Goal: Task Accomplishment & Management: Manage account settings

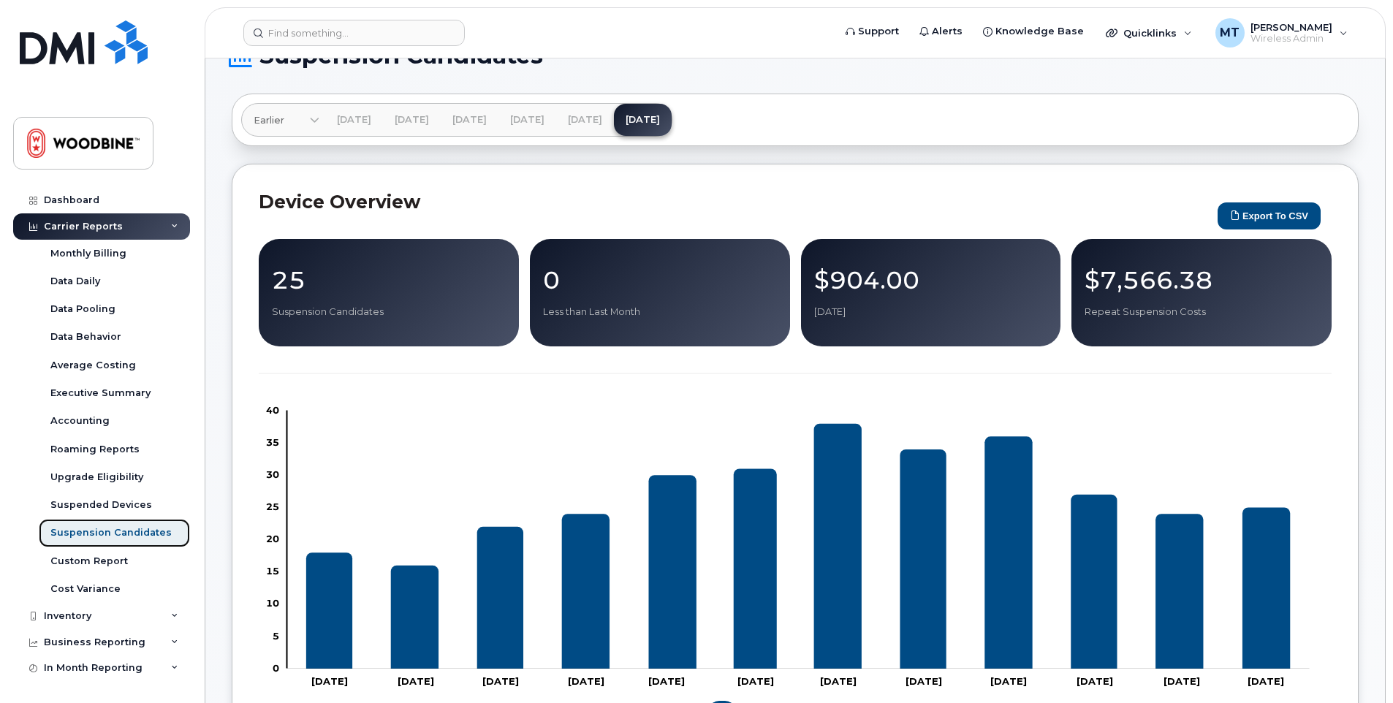
scroll to position [333, 0]
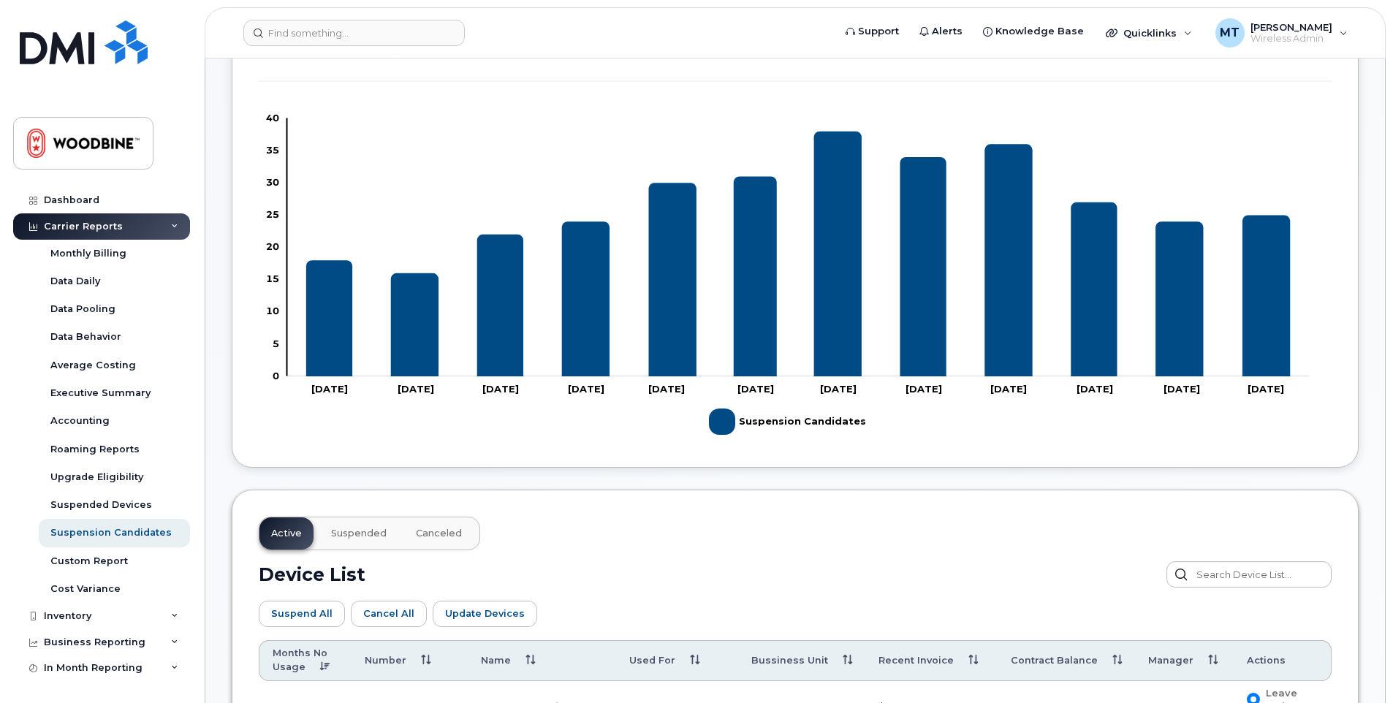
click at [412, 385] on tspan "Oct 24" at bounding box center [416, 389] width 37 height 12
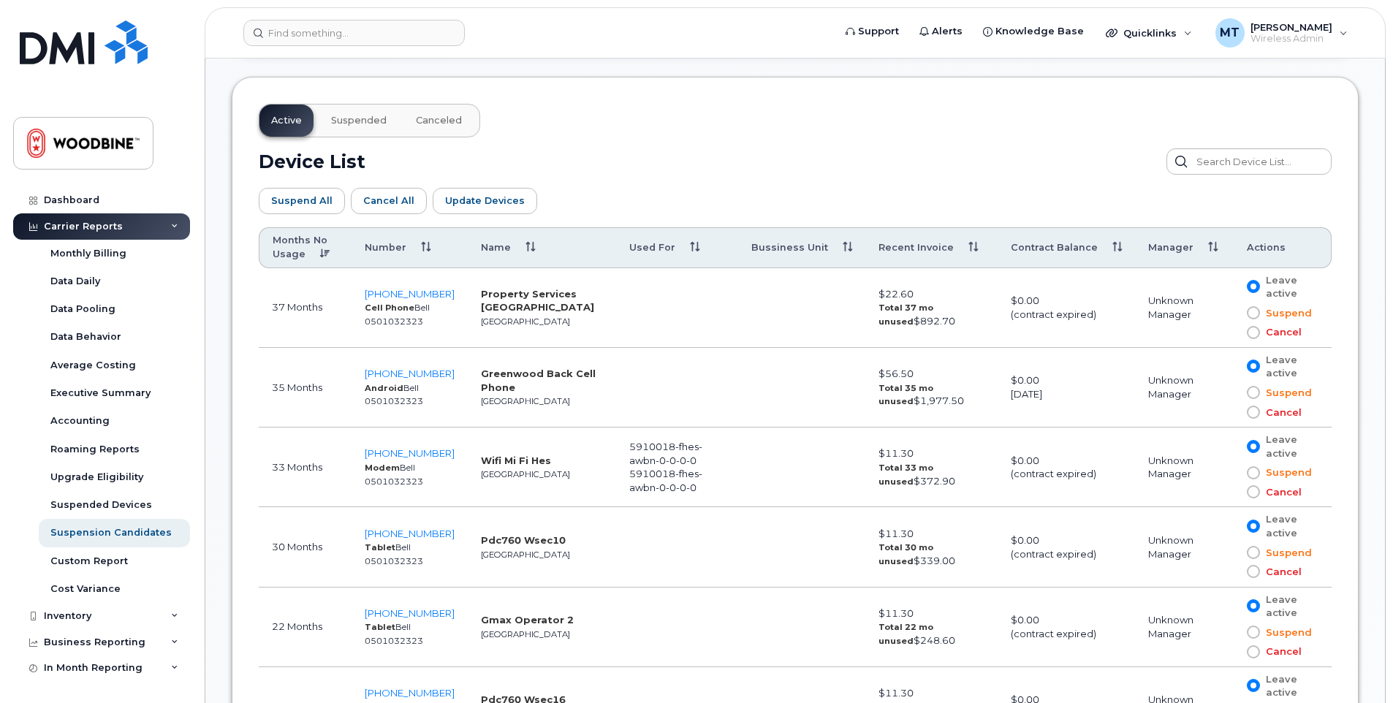
scroll to position [772, 0]
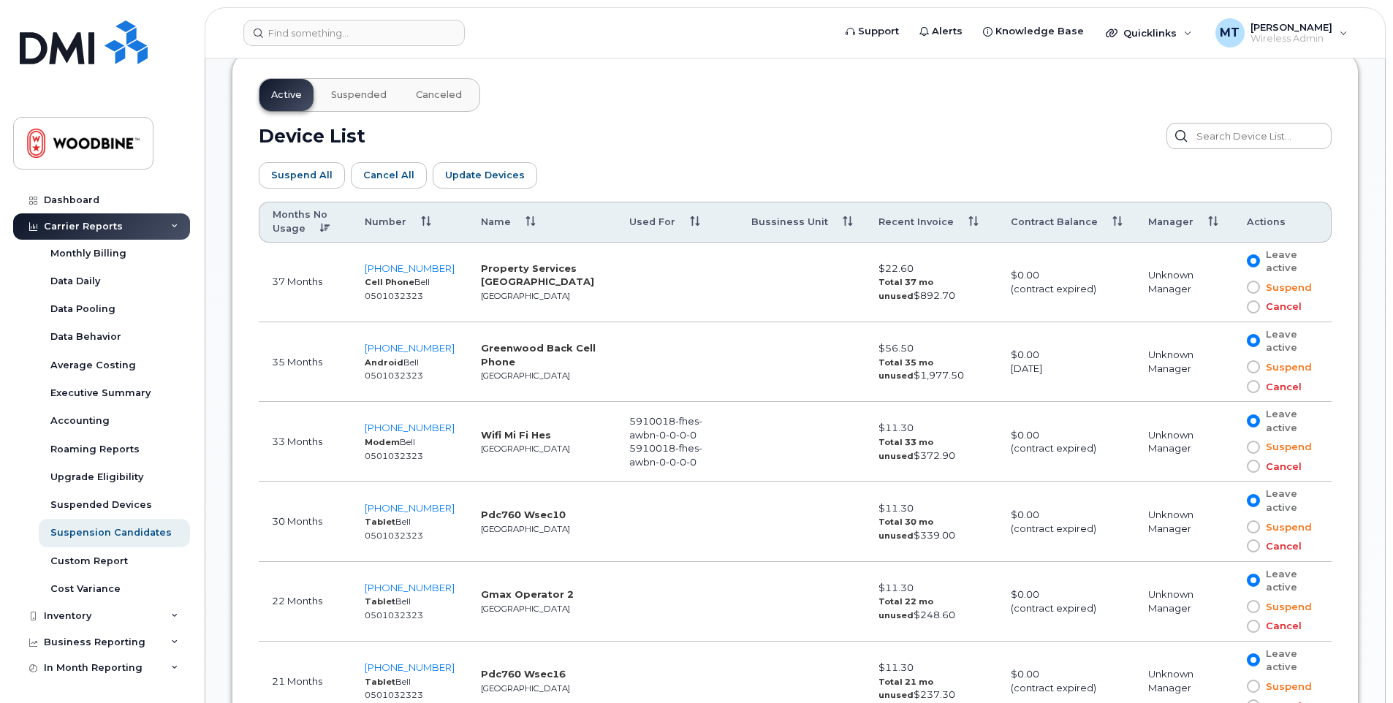
click at [1249, 309] on span at bounding box center [1253, 306] width 13 height 13
click at [1233, 307] on input "Cancel" at bounding box center [1233, 307] width 0 height 0
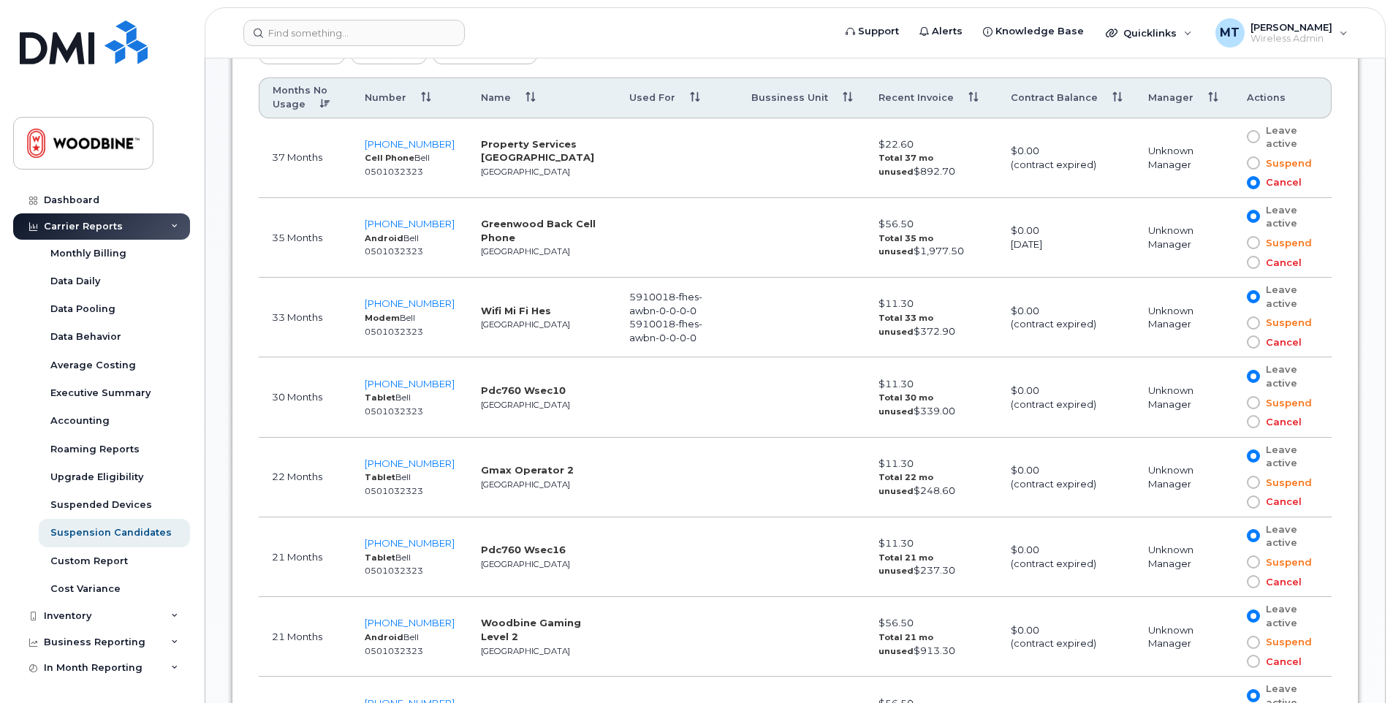
scroll to position [918, 0]
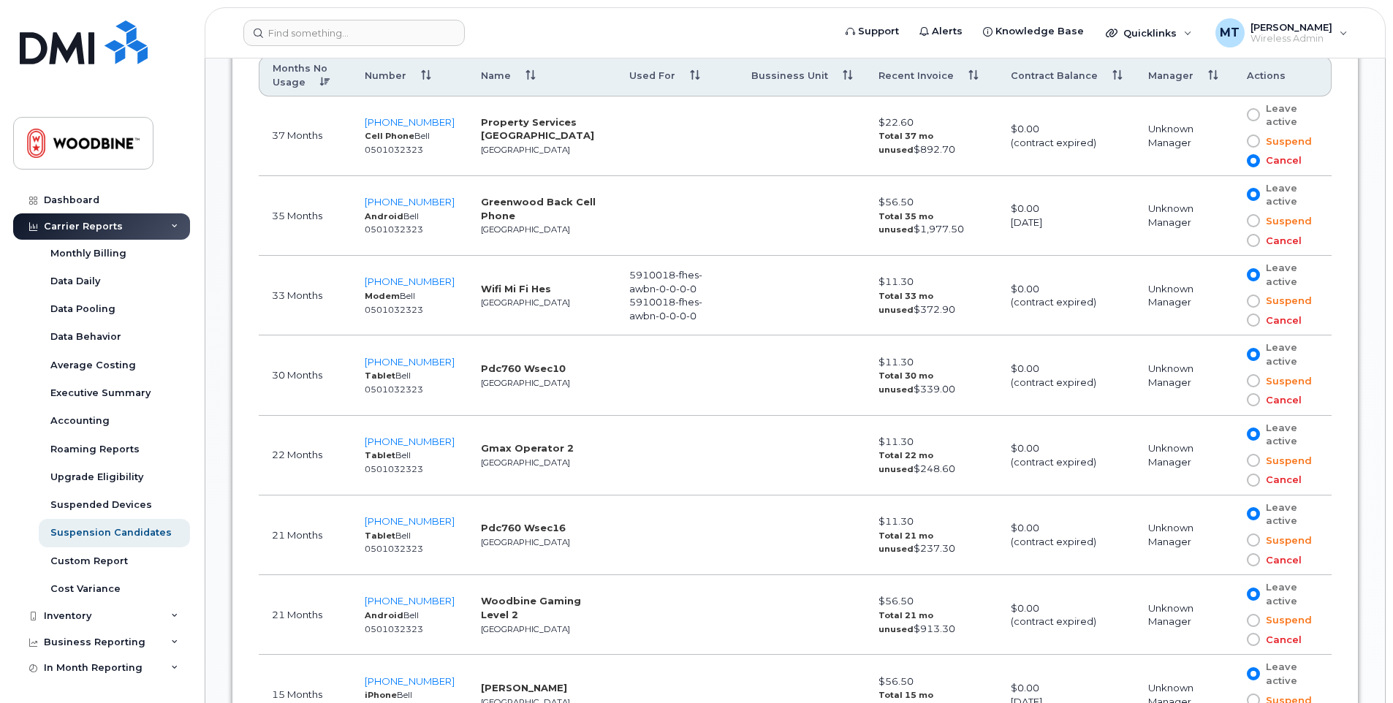
click at [1255, 321] on span at bounding box center [1253, 320] width 13 height 13
click at [1233, 320] on input "Cancel" at bounding box center [1233, 320] width 0 height 0
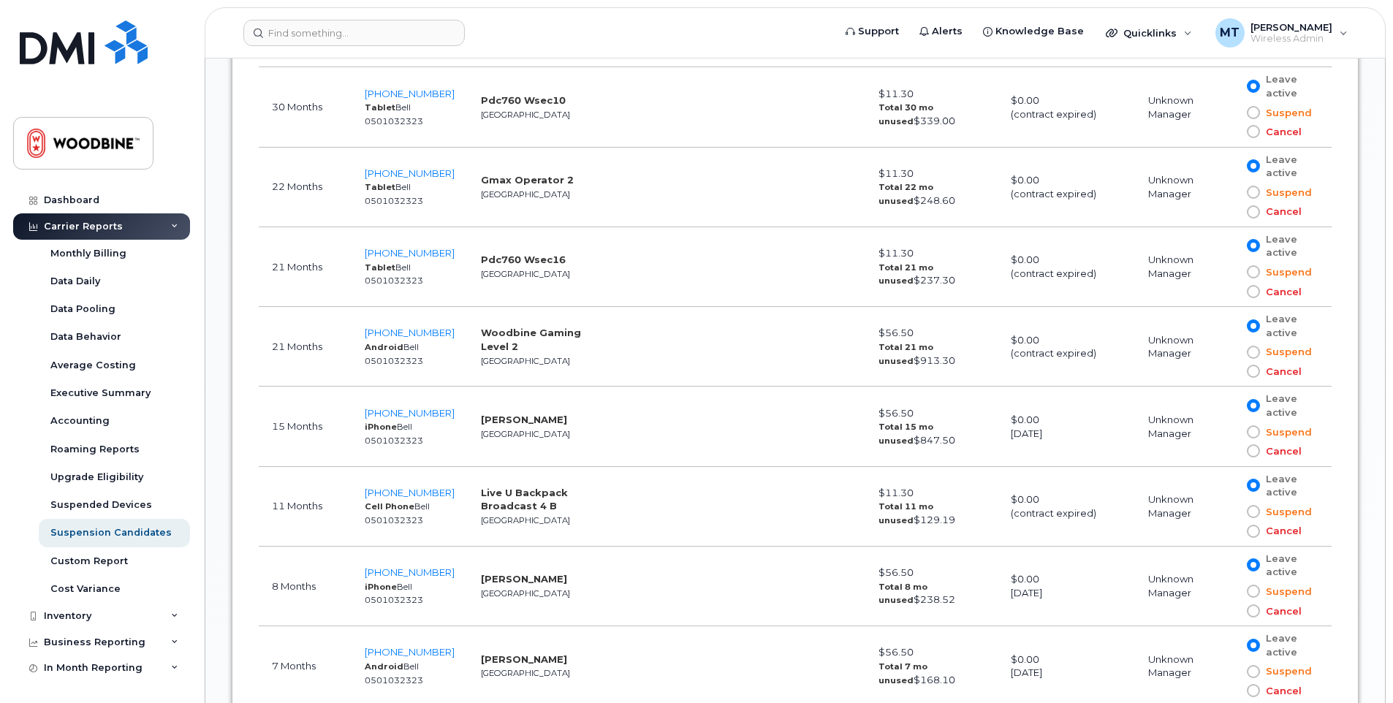
scroll to position [1211, 0]
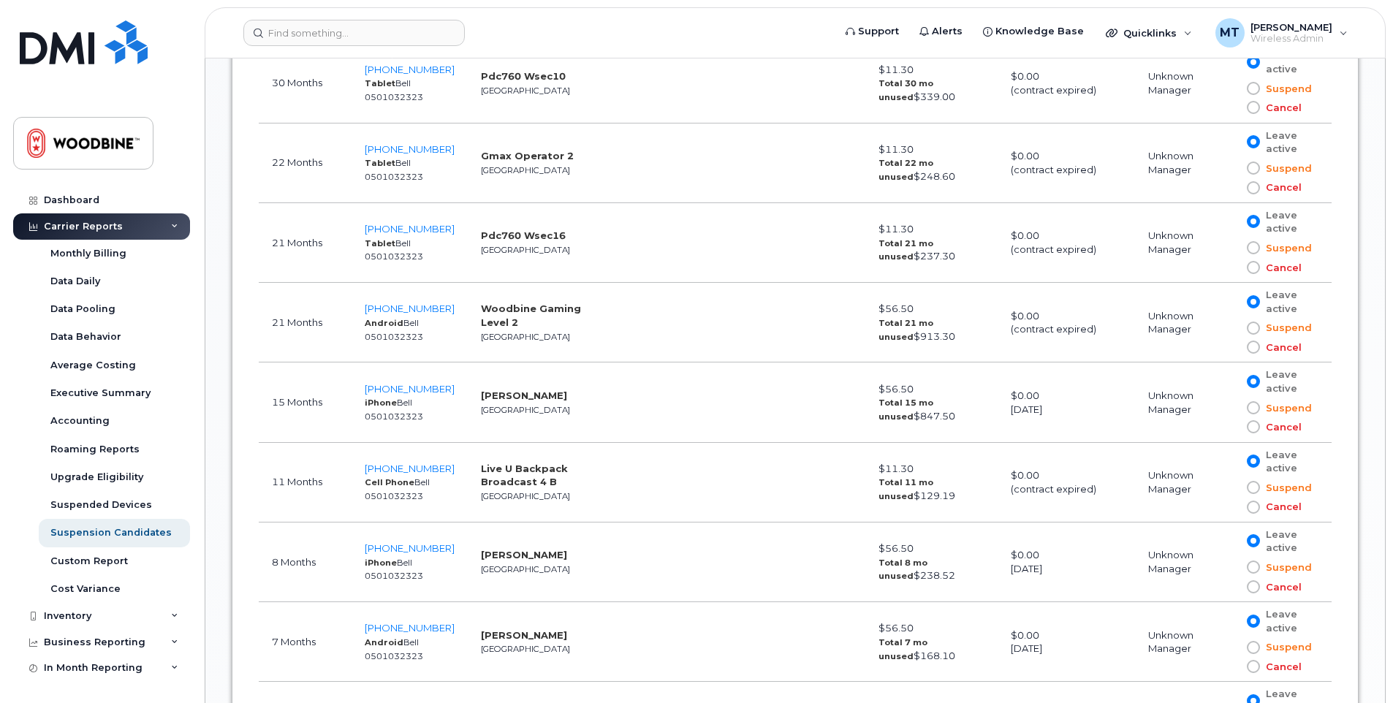
click at [1260, 348] on span "Cancel" at bounding box center [1281, 348] width 42 height 14
click at [1233, 347] on input "Cancel" at bounding box center [1233, 347] width 0 height 0
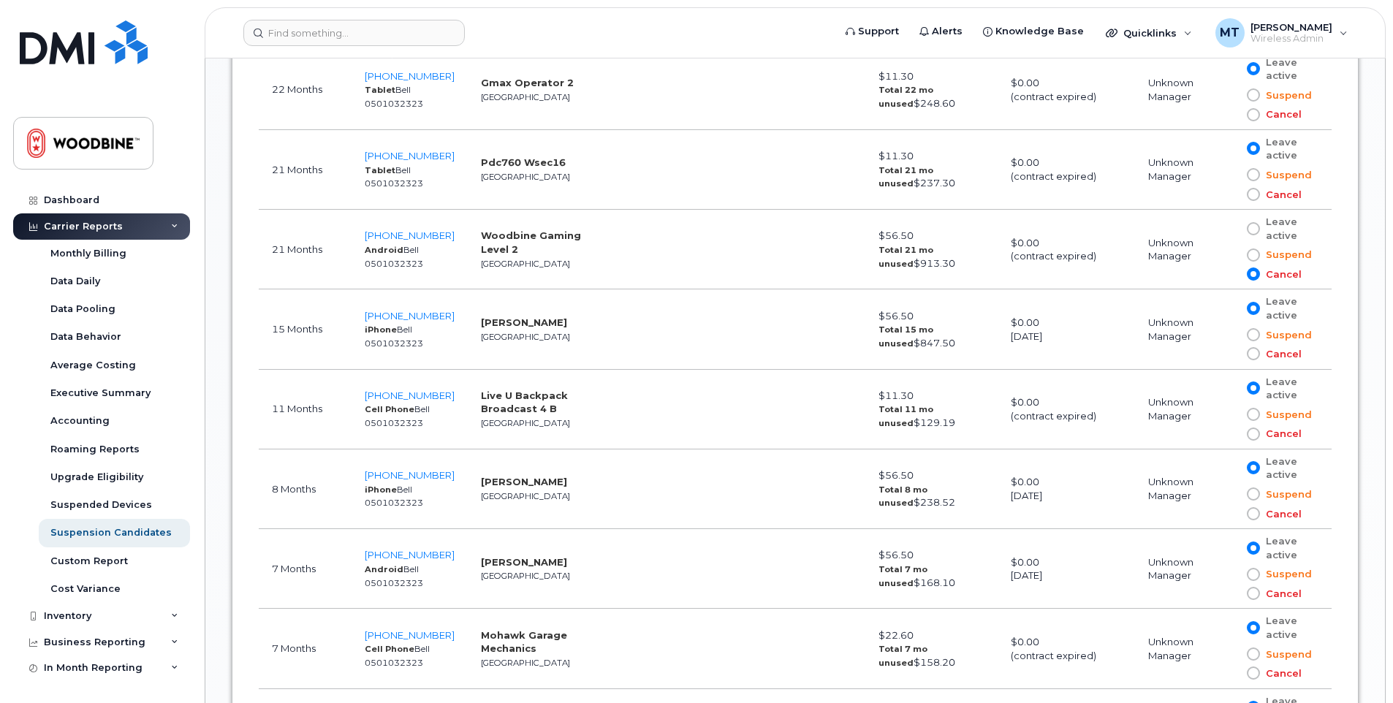
click at [1256, 357] on span at bounding box center [1253, 353] width 13 height 13
click at [1233, 354] on input "Cancel" at bounding box center [1233, 354] width 0 height 0
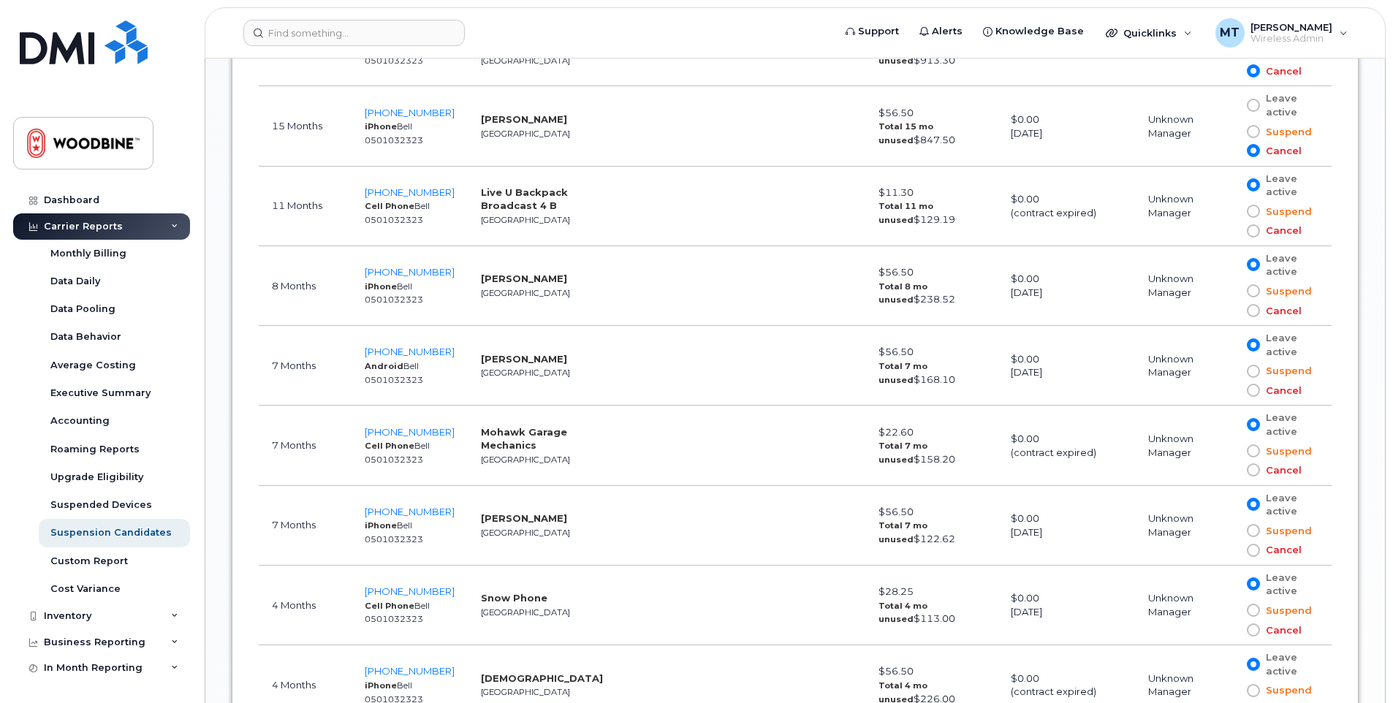
scroll to position [1503, 0]
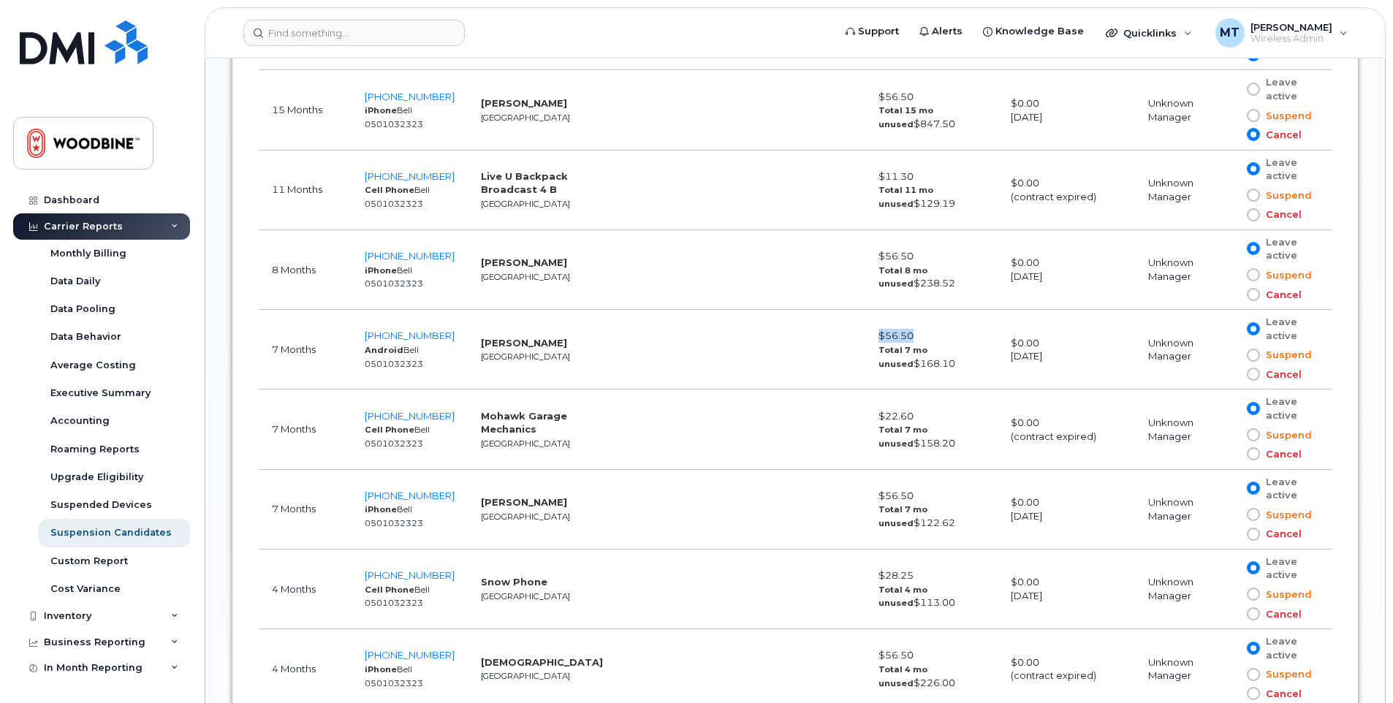
drag, startPoint x: 907, startPoint y: 338, endPoint x: 873, endPoint y: 335, distance: 33.8
click at [873, 335] on td "$56.50 Total 7 mo unused $168.10" at bounding box center [932, 350] width 132 height 80
drag, startPoint x: 873, startPoint y: 335, endPoint x: 919, endPoint y: 356, distance: 50.7
click at [919, 356] on td "$56.50 Total 7 mo unused $168.10" at bounding box center [932, 350] width 132 height 80
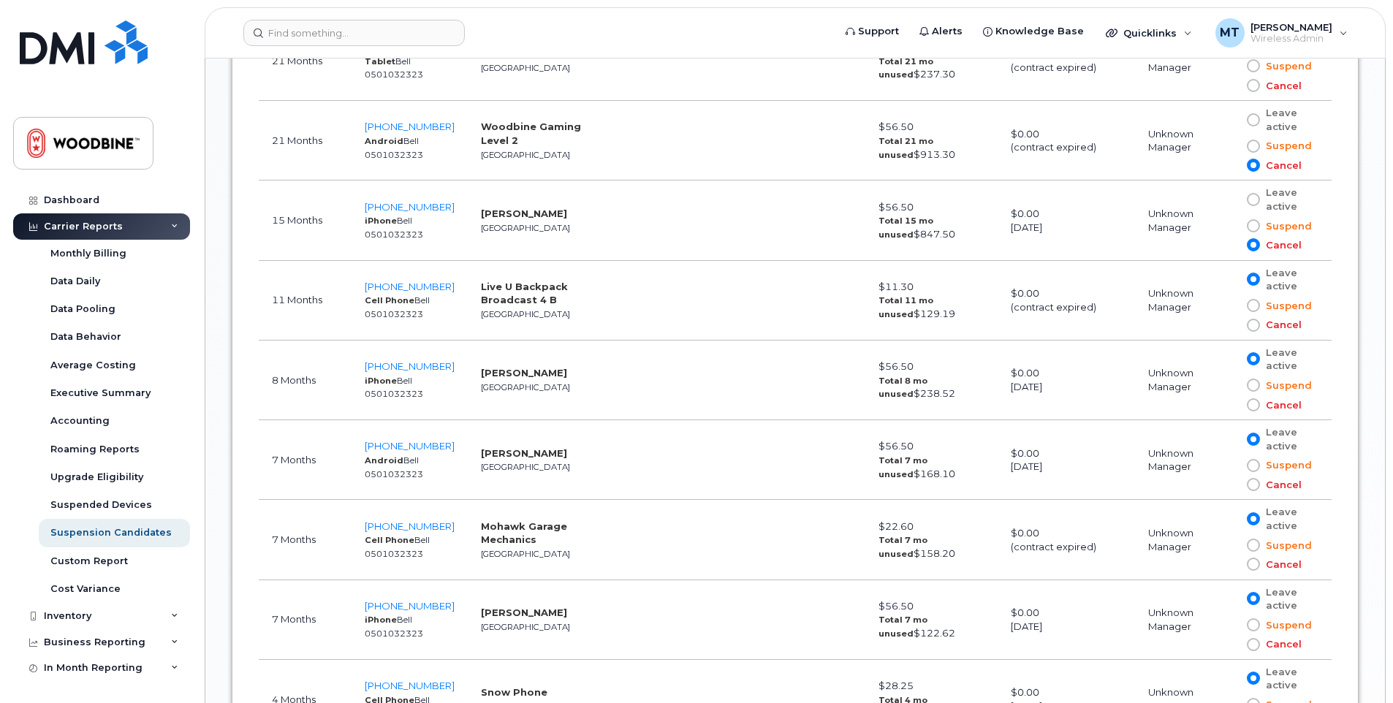
scroll to position [1357, 0]
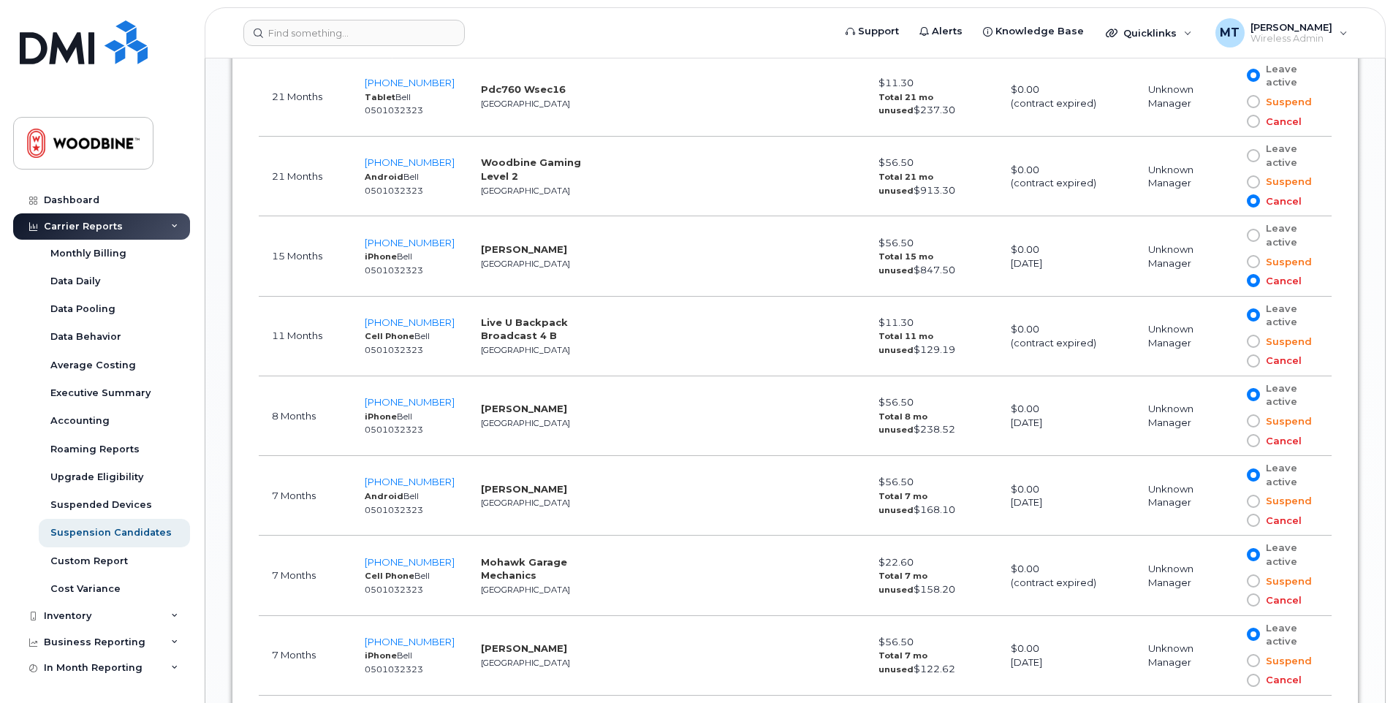
click at [1250, 442] on span at bounding box center [1253, 440] width 13 height 13
click at [1233, 441] on input "Cancel" at bounding box center [1233, 441] width 0 height 0
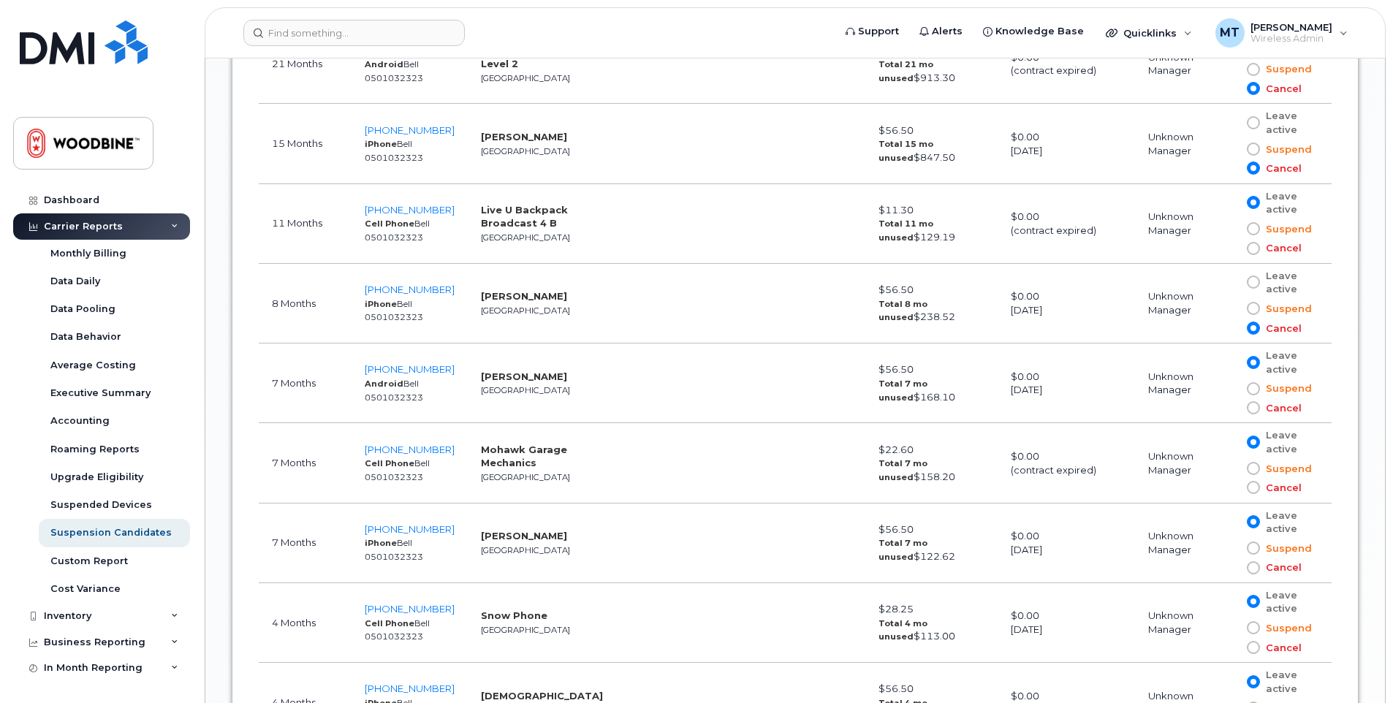
scroll to position [1503, 0]
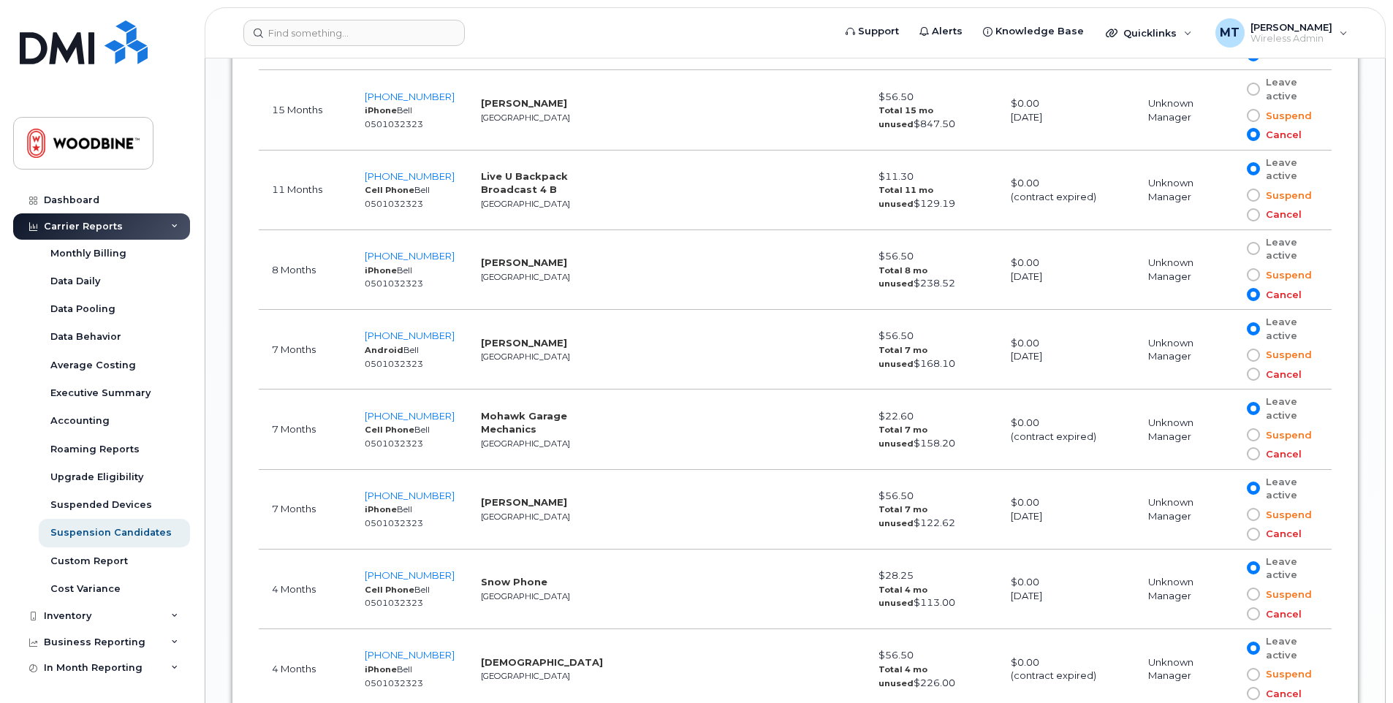
drag, startPoint x: 1253, startPoint y: 376, endPoint x: 1244, endPoint y: 385, distance: 13.4
click at [1255, 375] on span at bounding box center [1253, 374] width 13 height 13
click at [1233, 374] on input "Cancel" at bounding box center [1233, 374] width 0 height 0
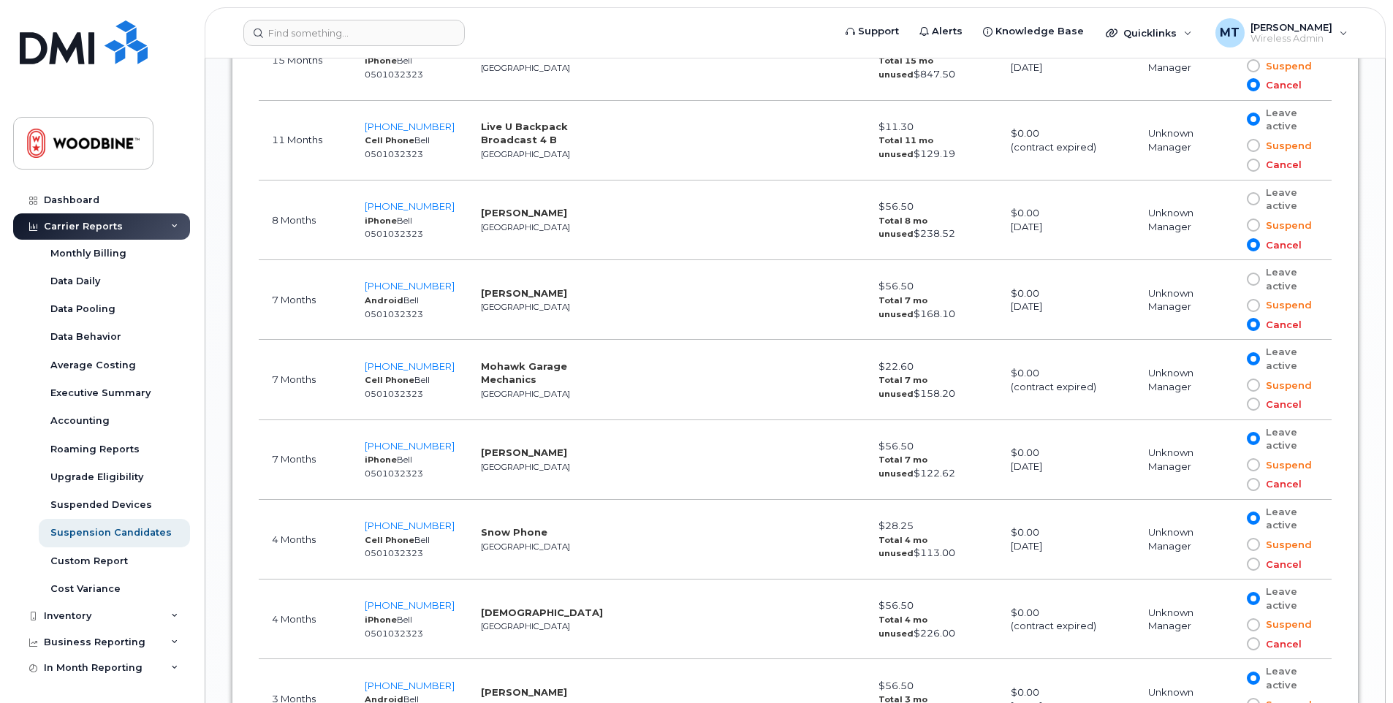
scroll to position [1576, 0]
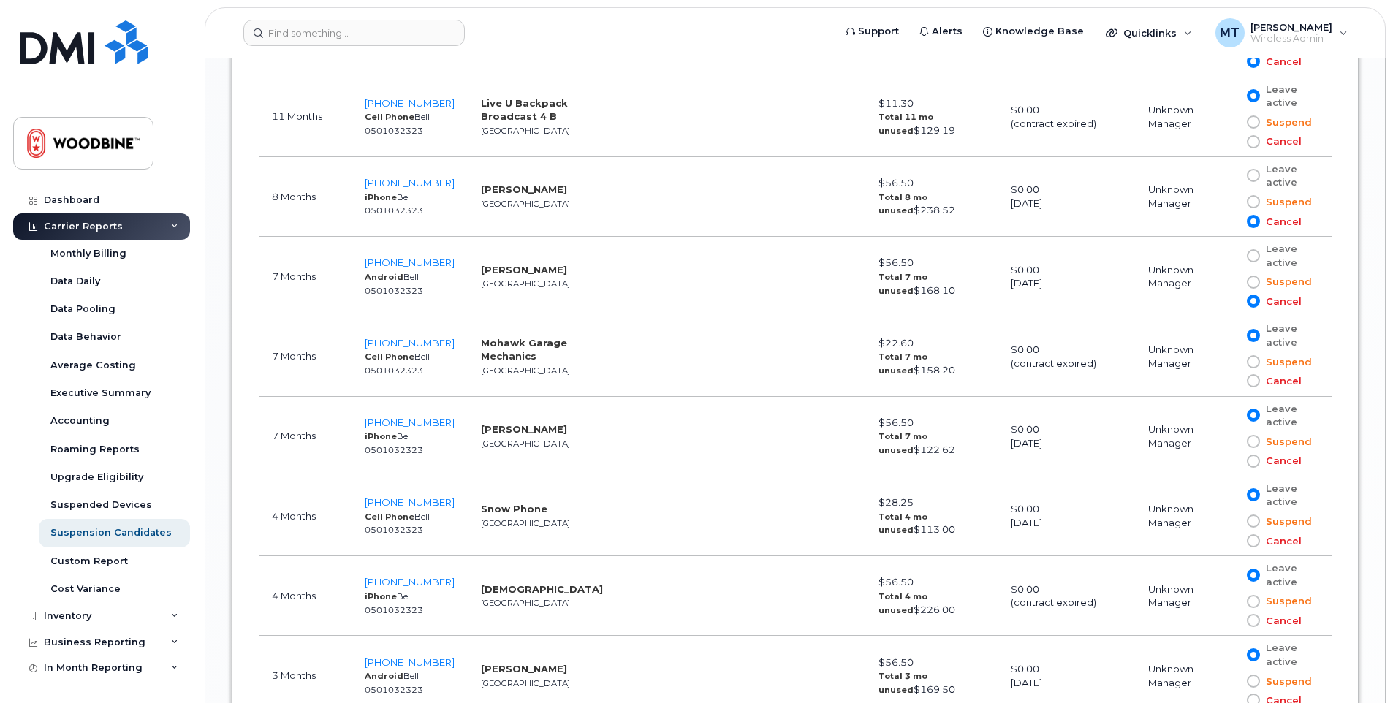
click at [1254, 382] on span at bounding box center [1253, 380] width 13 height 13
click at [1233, 381] on input "Cancel" at bounding box center [1233, 381] width 0 height 0
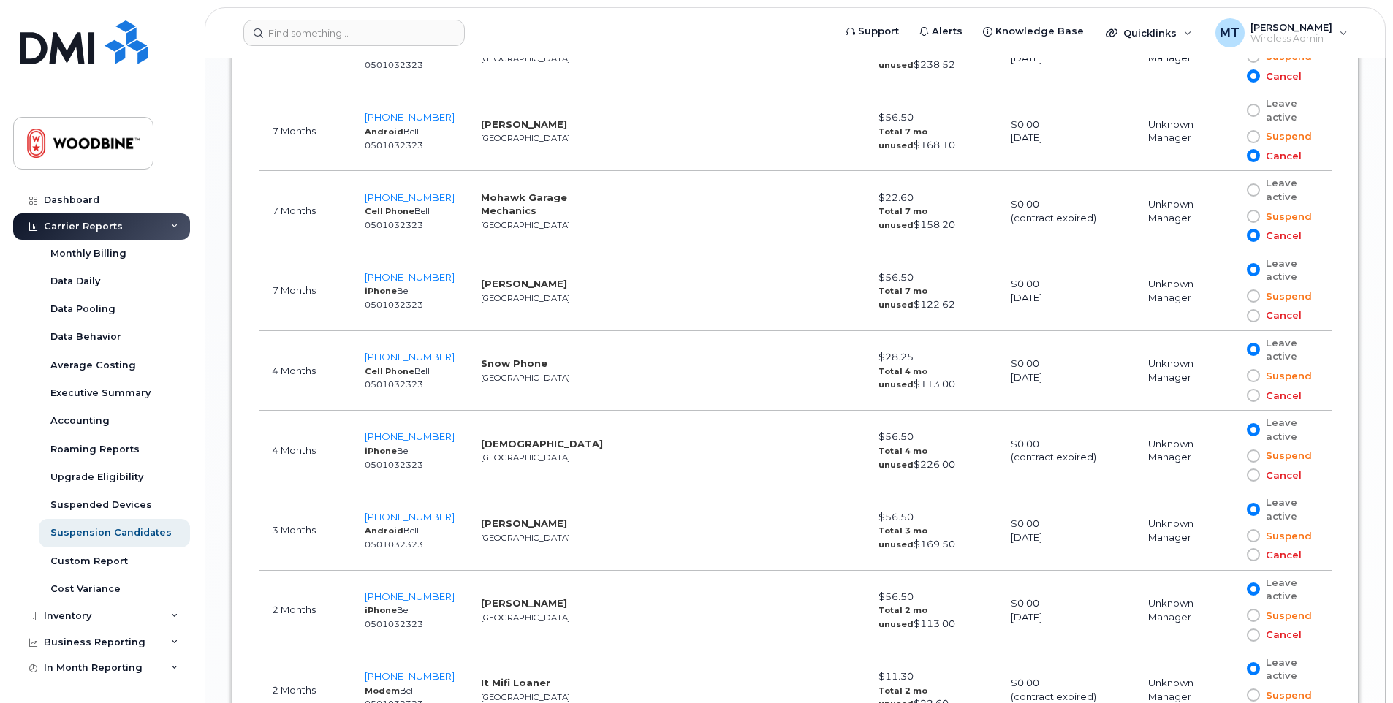
scroll to position [1722, 0]
click at [1254, 312] on span at bounding box center [1253, 315] width 13 height 13
click at [1233, 315] on input "Cancel" at bounding box center [1233, 315] width 0 height 0
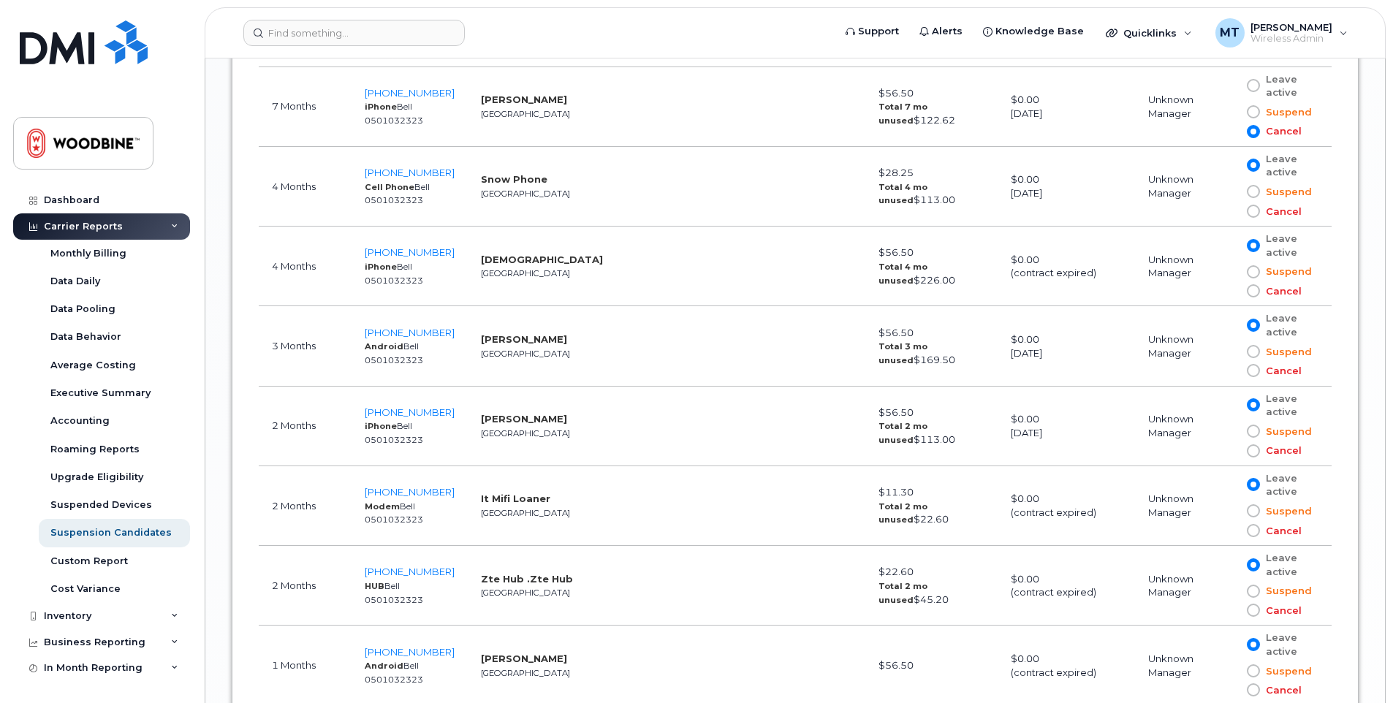
scroll to position [1942, 0]
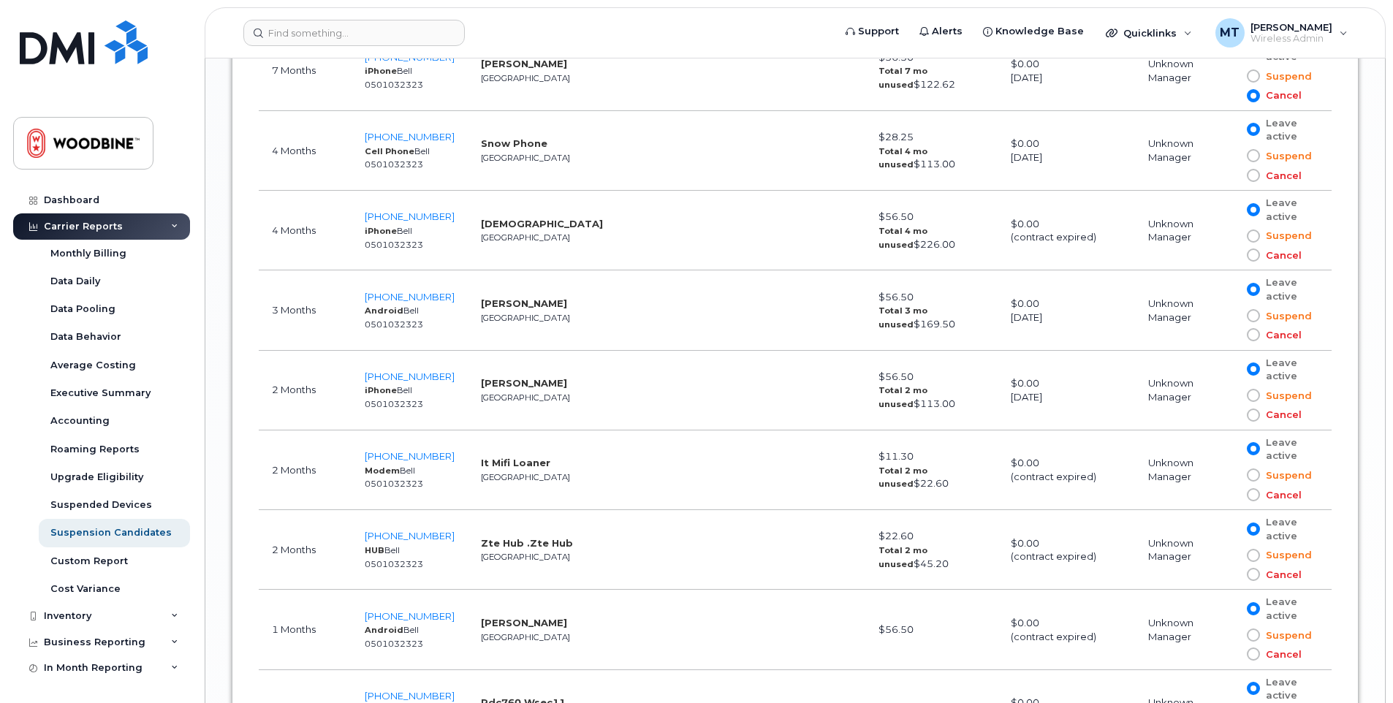
drag, startPoint x: 1251, startPoint y: 157, endPoint x: 1209, endPoint y: 162, distance: 41.9
click at [1249, 160] on span at bounding box center [1253, 155] width 13 height 13
click at [1233, 156] on input "Suspend" at bounding box center [1233, 156] width 0 height 0
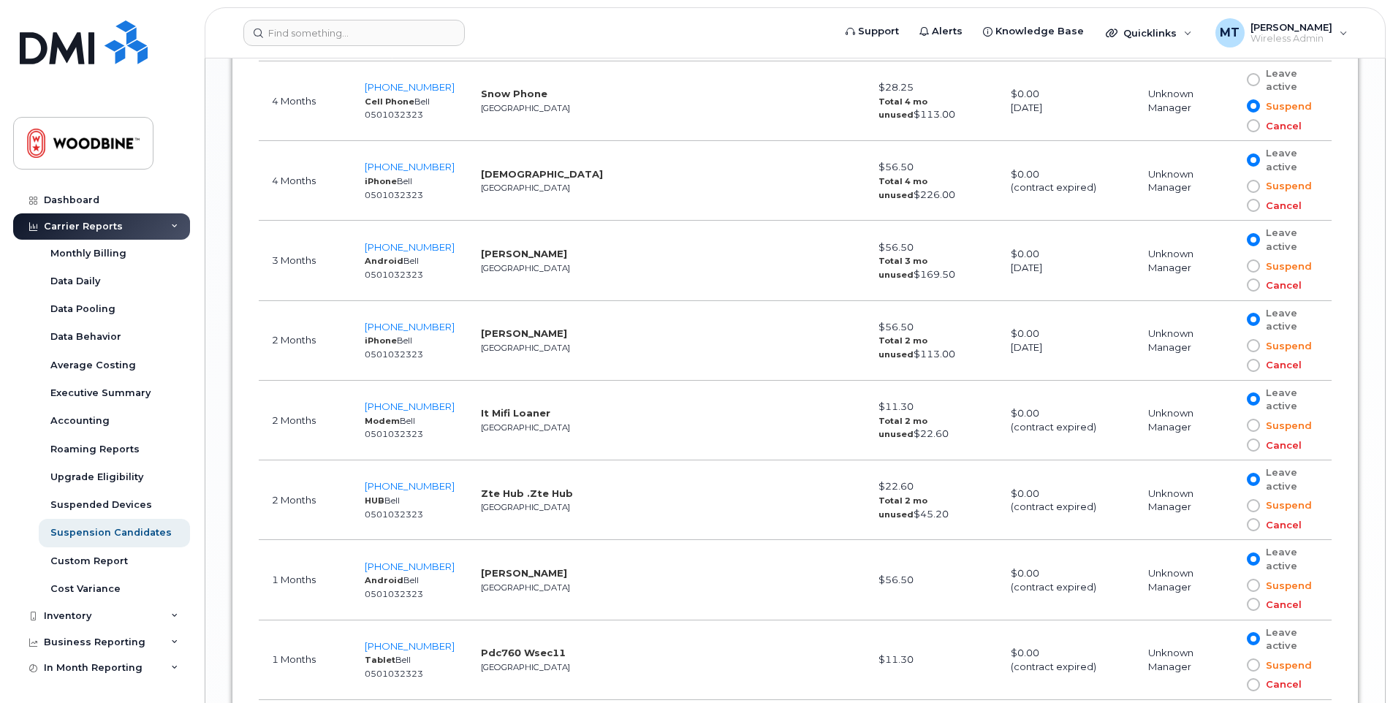
scroll to position [2015, 0]
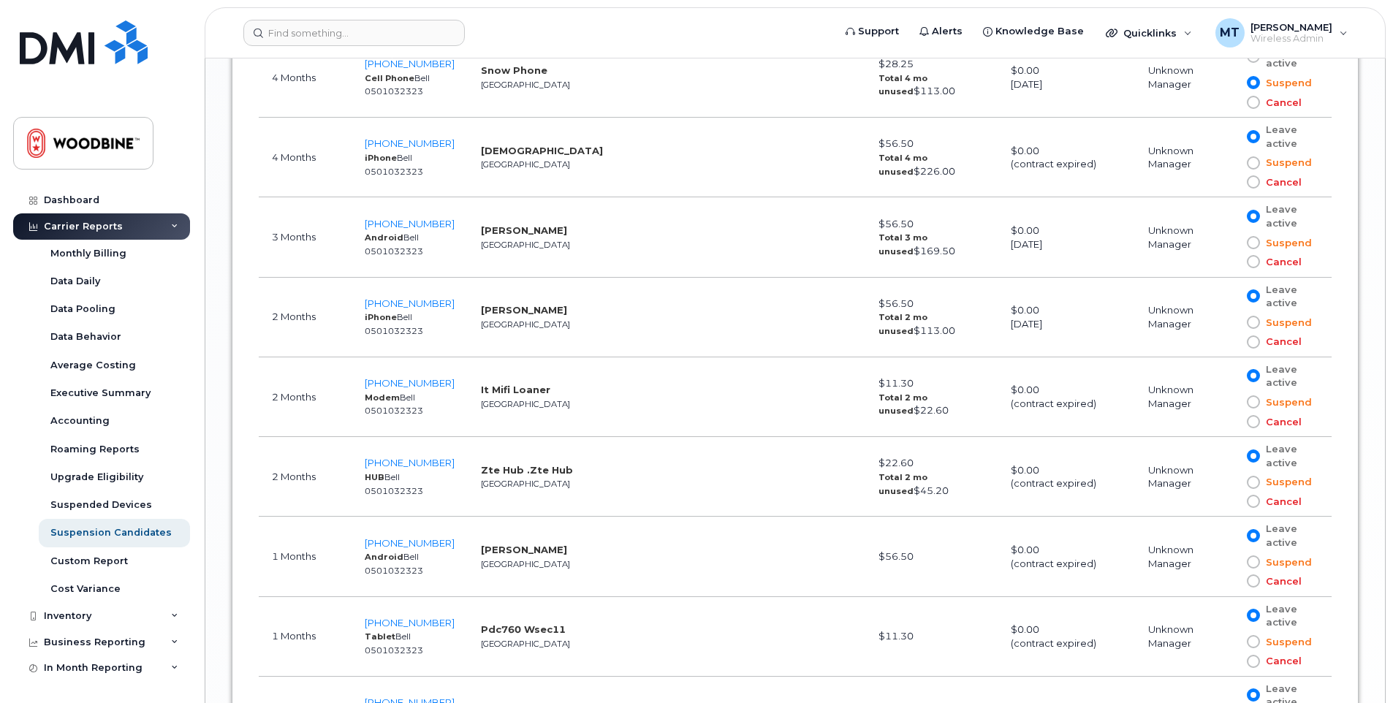
drag, startPoint x: 1250, startPoint y: 181, endPoint x: 1229, endPoint y: 191, distance: 23.2
click at [1250, 182] on span at bounding box center [1253, 181] width 13 height 13
click at [1233, 182] on input "Cancel" at bounding box center [1233, 182] width 0 height 0
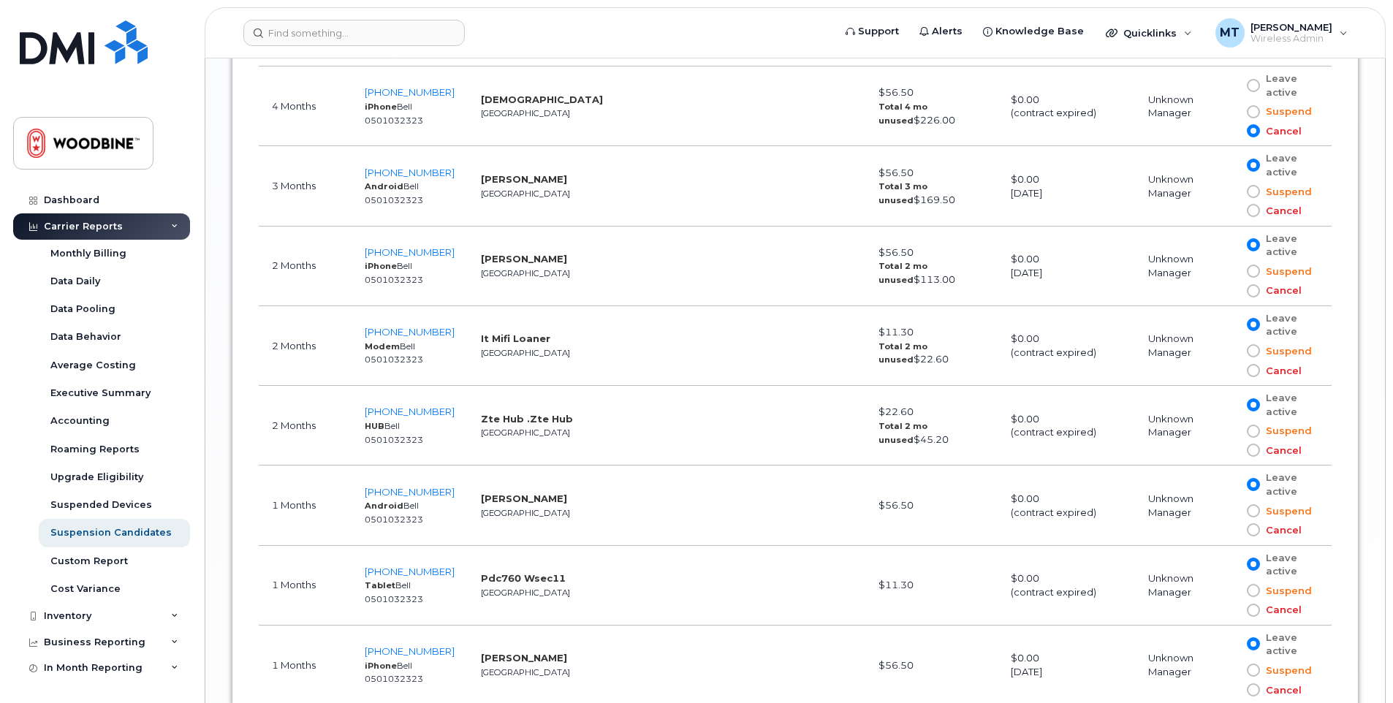
scroll to position [2088, 0]
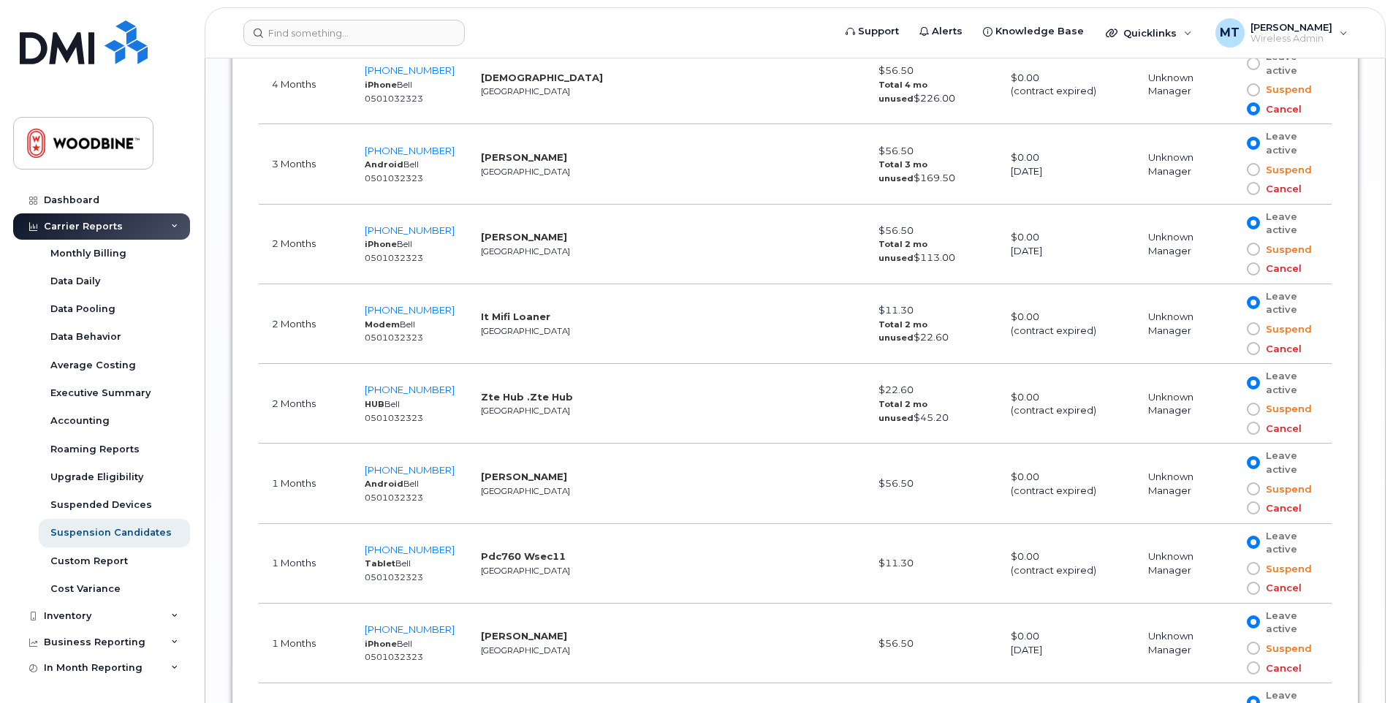
click at [1256, 269] on span at bounding box center [1253, 268] width 13 height 13
click at [1233, 269] on input "Cancel" at bounding box center [1233, 269] width 0 height 0
click at [1250, 350] on span at bounding box center [1253, 348] width 13 height 13
click at [1233, 349] on input "Cancel" at bounding box center [1233, 349] width 0 height 0
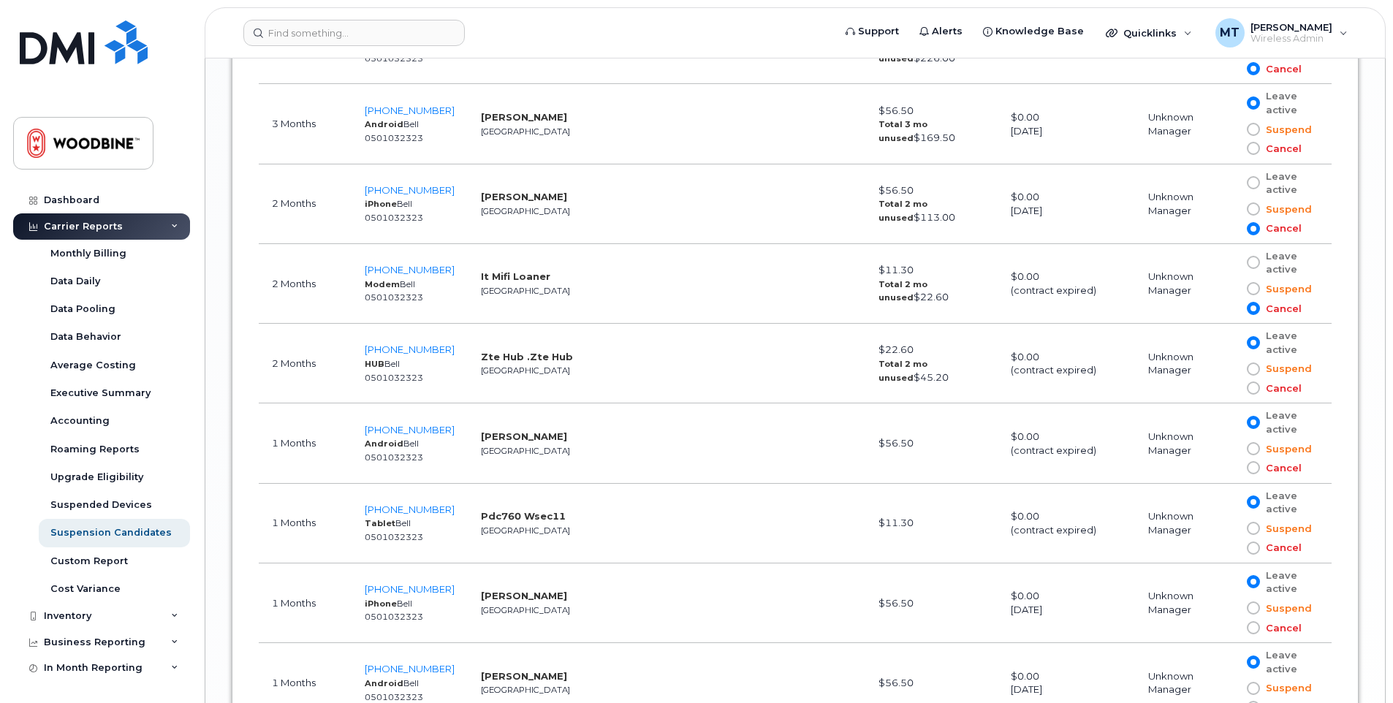
scroll to position [2161, 0]
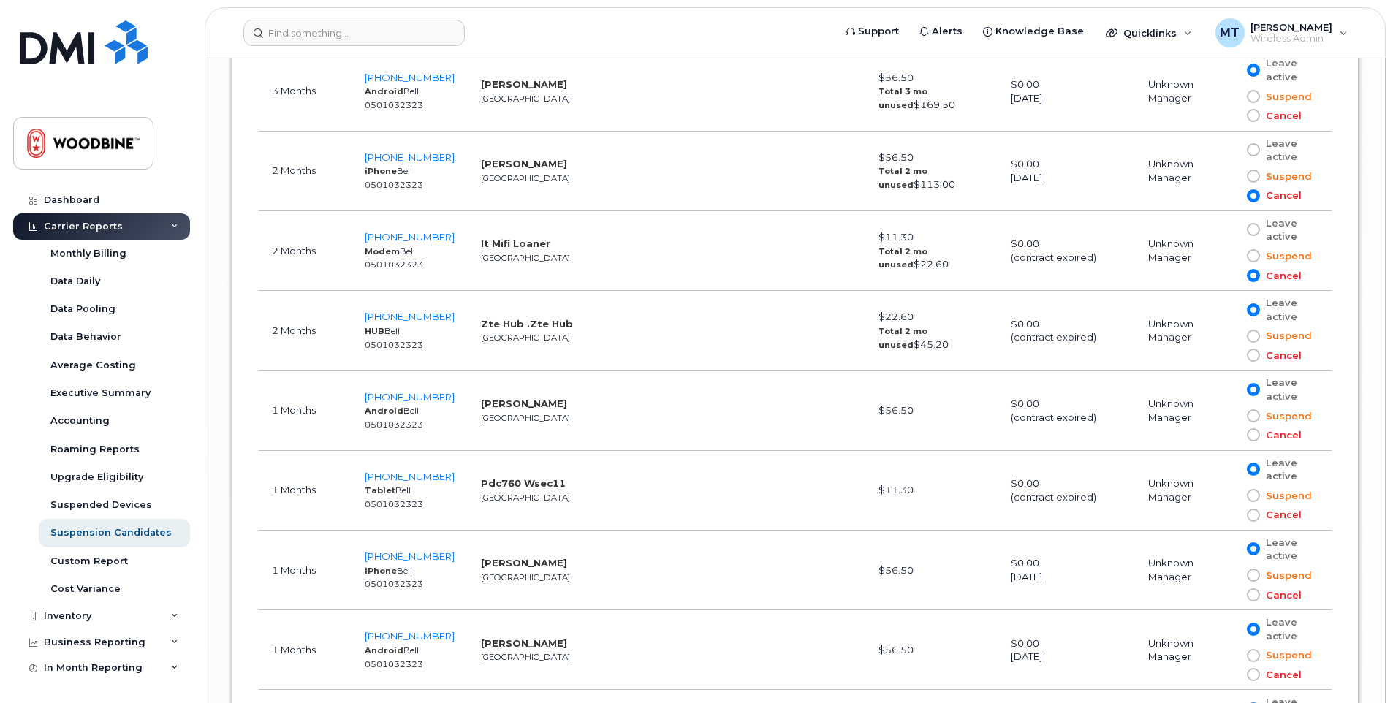
click at [1250, 357] on span at bounding box center [1253, 355] width 13 height 13
click at [1233, 355] on input "Cancel" at bounding box center [1233, 355] width 0 height 0
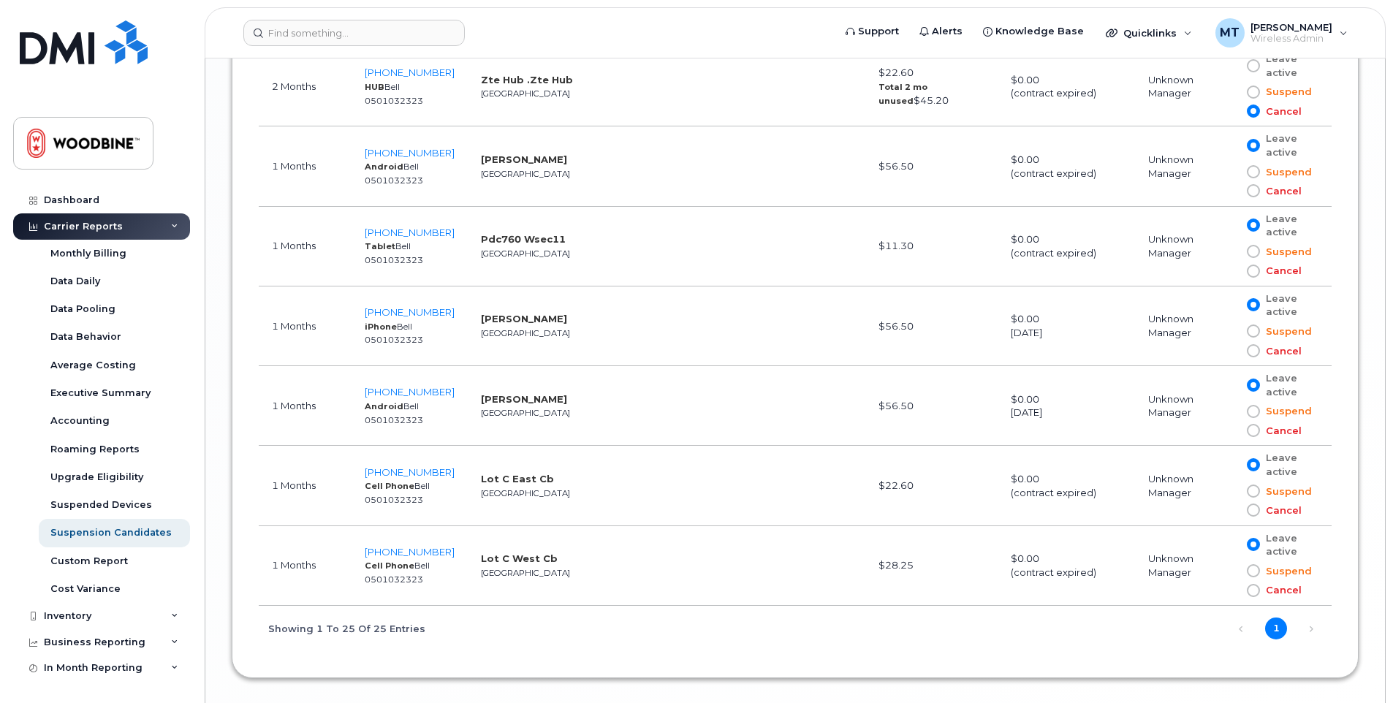
scroll to position [2380, 0]
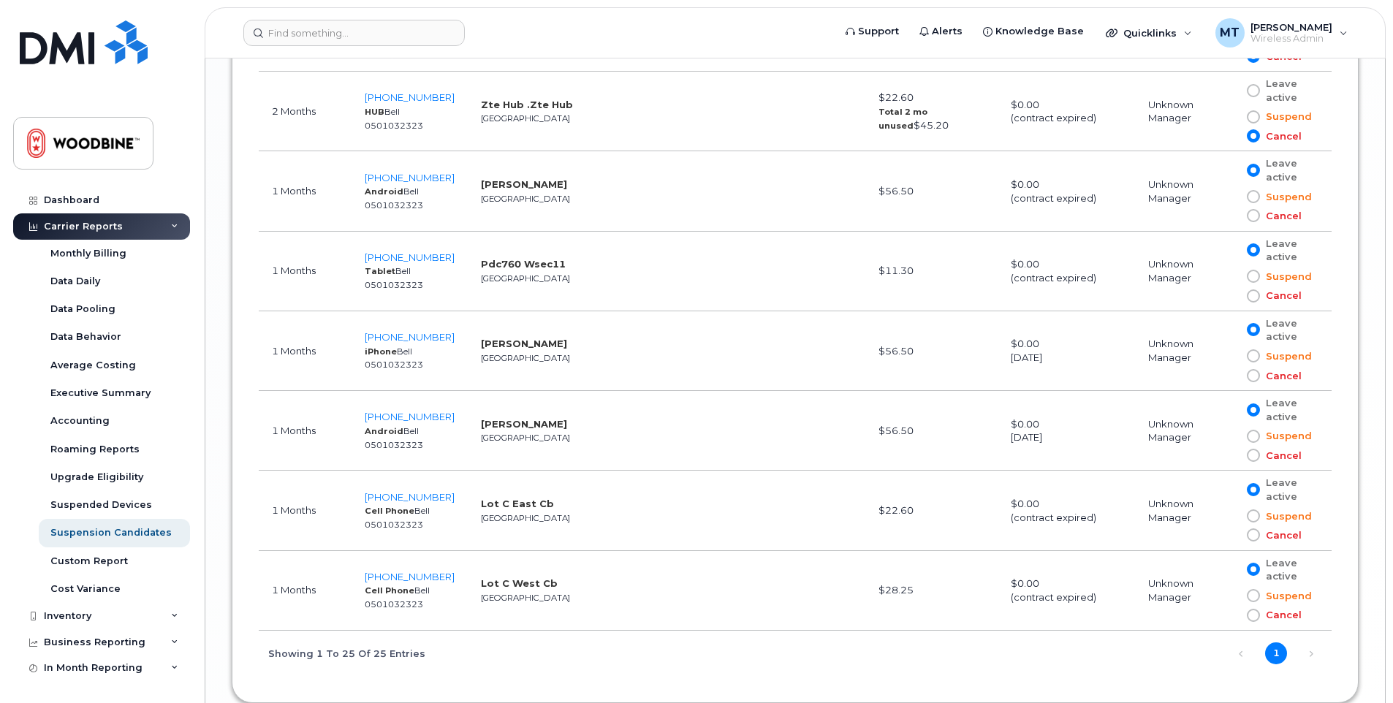
click at [1251, 374] on span at bounding box center [1253, 375] width 13 height 13
click at [1233, 376] on input "Cancel" at bounding box center [1233, 376] width 0 height 0
click at [1255, 330] on span at bounding box center [1253, 329] width 13 height 13
click at [1233, 330] on input "Leave active" at bounding box center [1233, 330] width 0 height 0
click at [1252, 375] on span at bounding box center [1253, 375] width 13 height 13
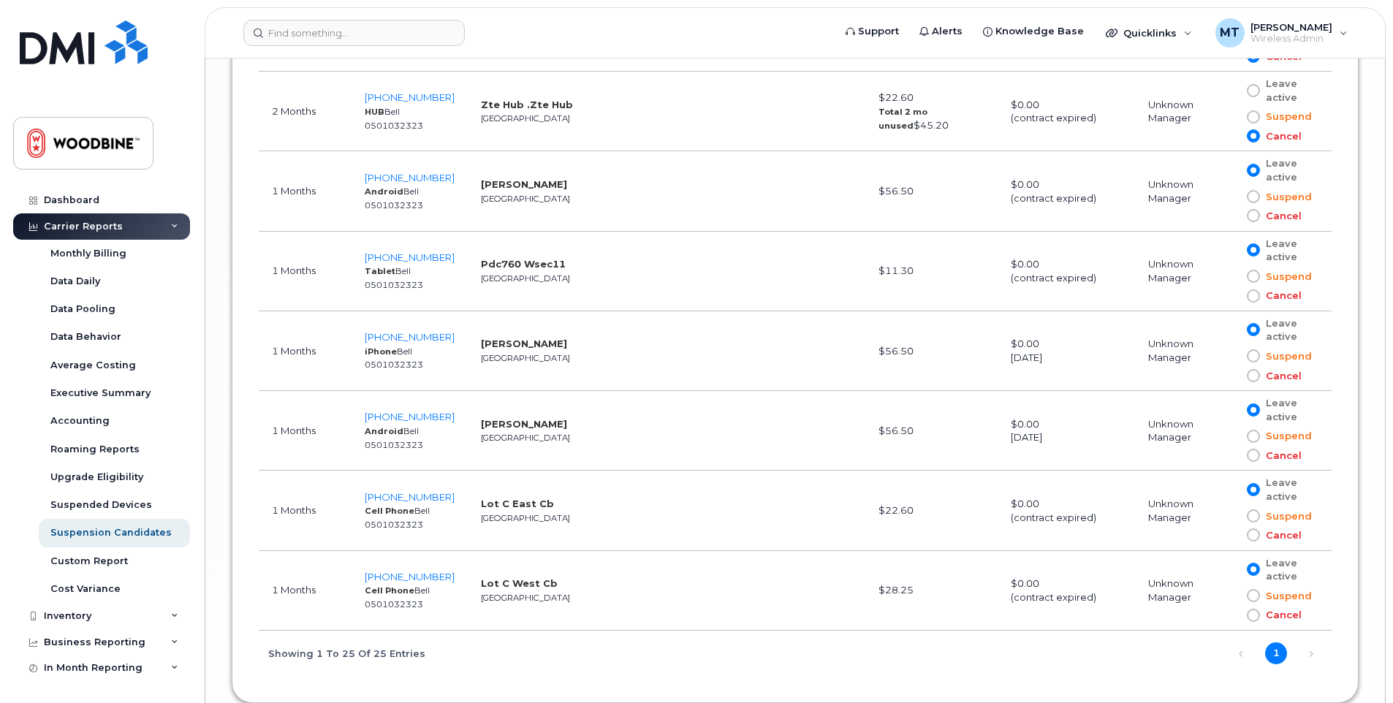
click at [1233, 376] on input "Cancel" at bounding box center [1233, 376] width 0 height 0
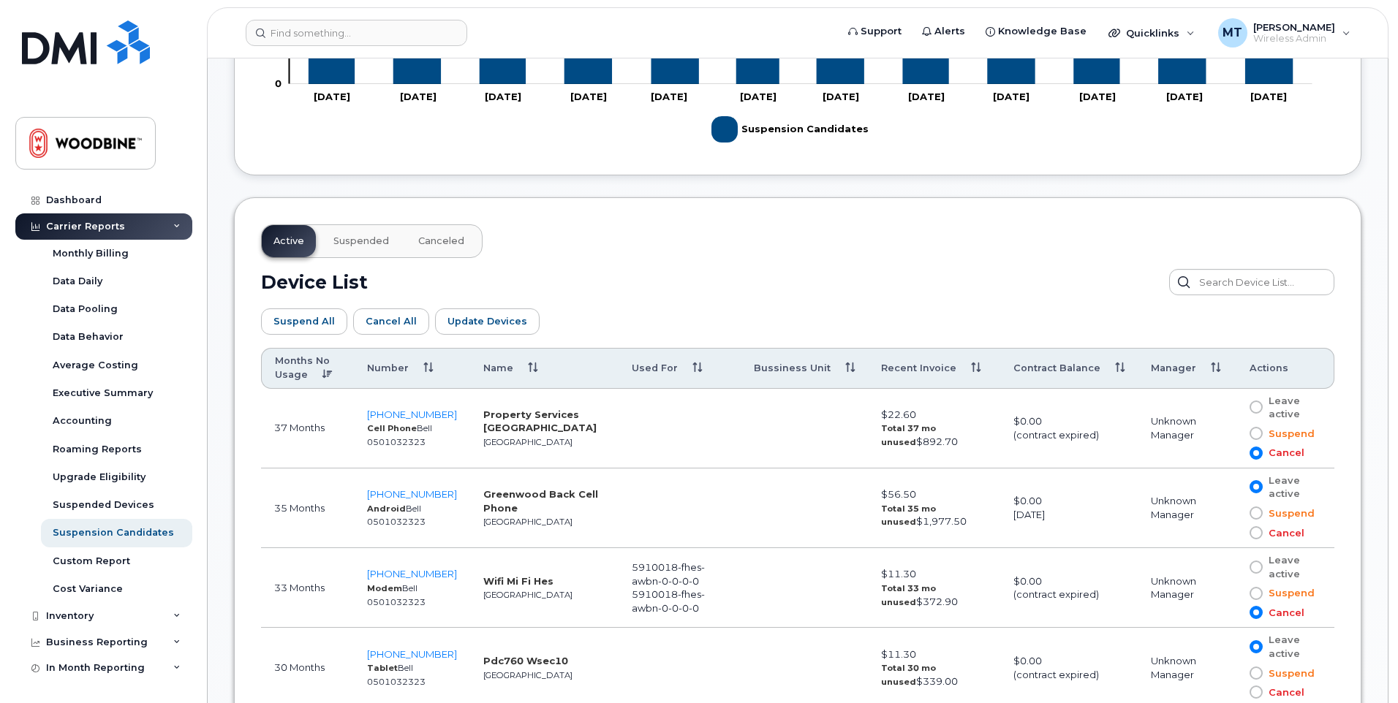
scroll to position [699, 0]
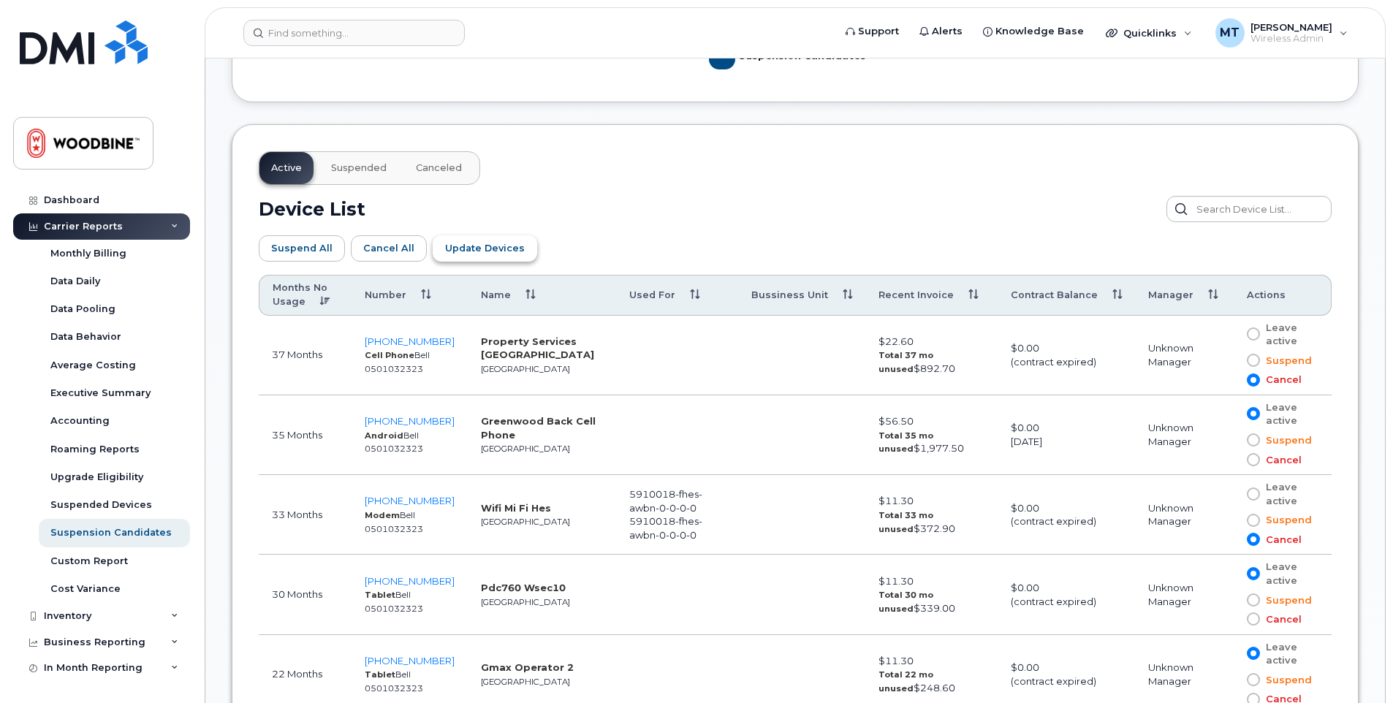
click at [476, 251] on span "Update Devices" at bounding box center [485, 248] width 80 height 14
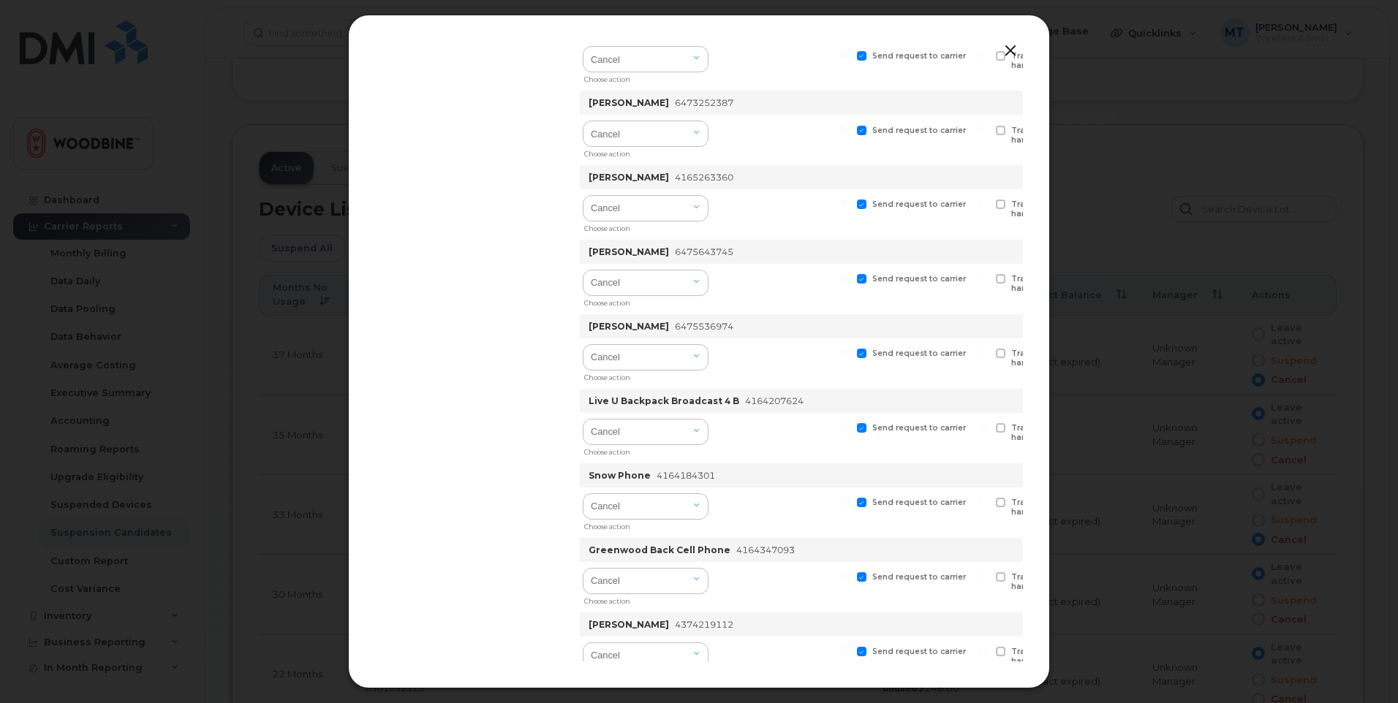
scroll to position [1403, 0]
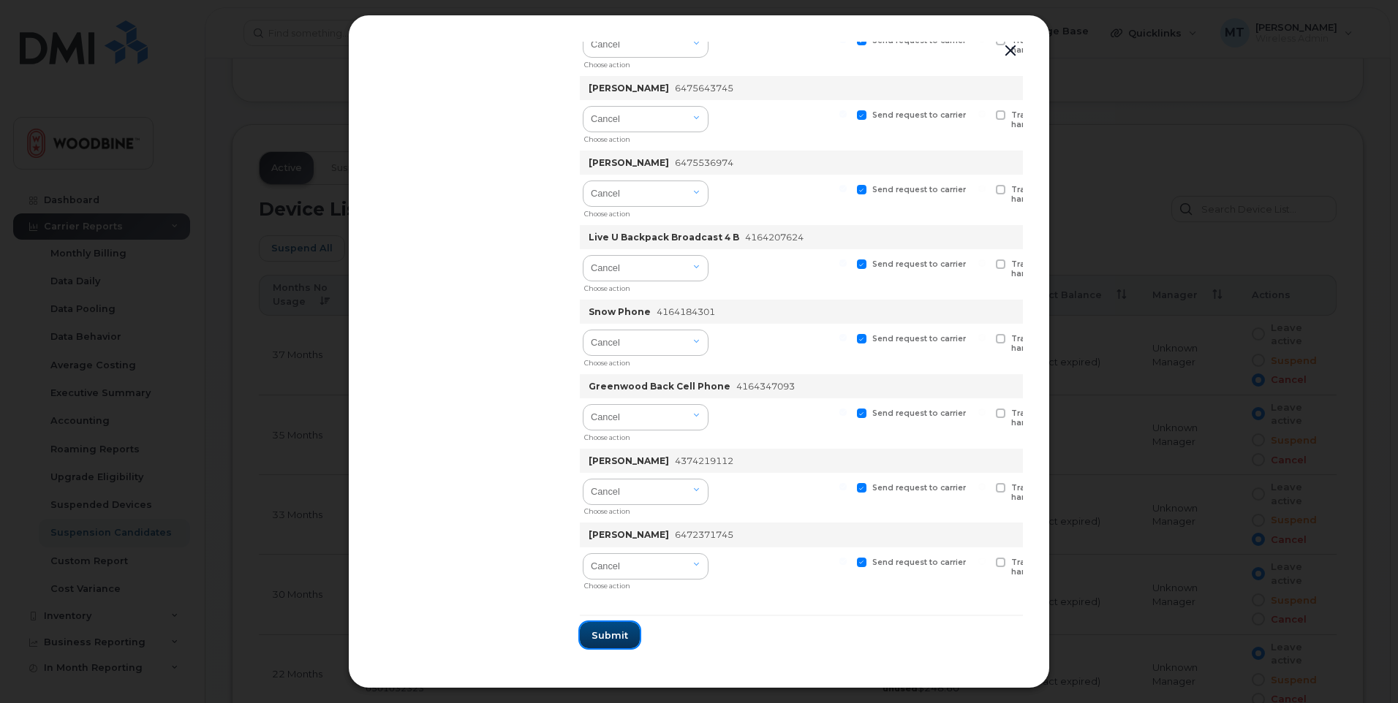
click at [608, 629] on span "Submit" at bounding box center [609, 636] width 37 height 14
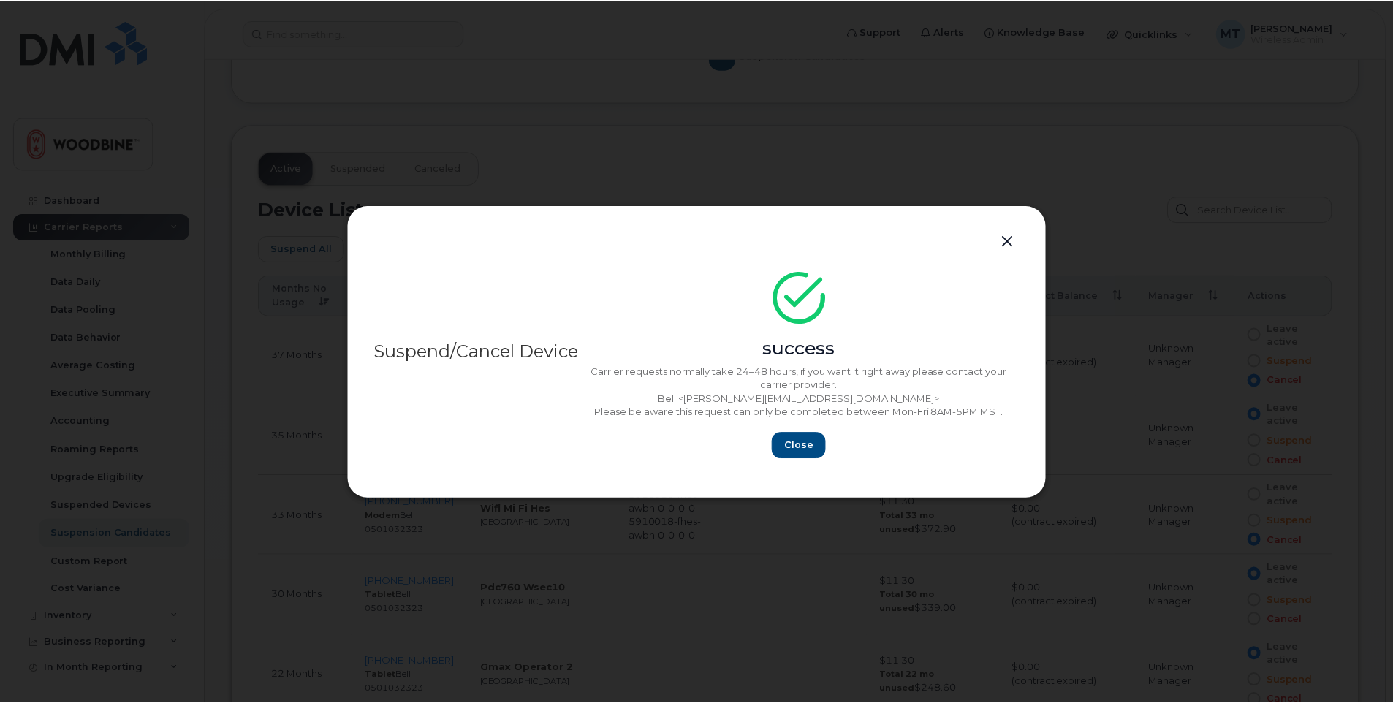
scroll to position [0, 0]
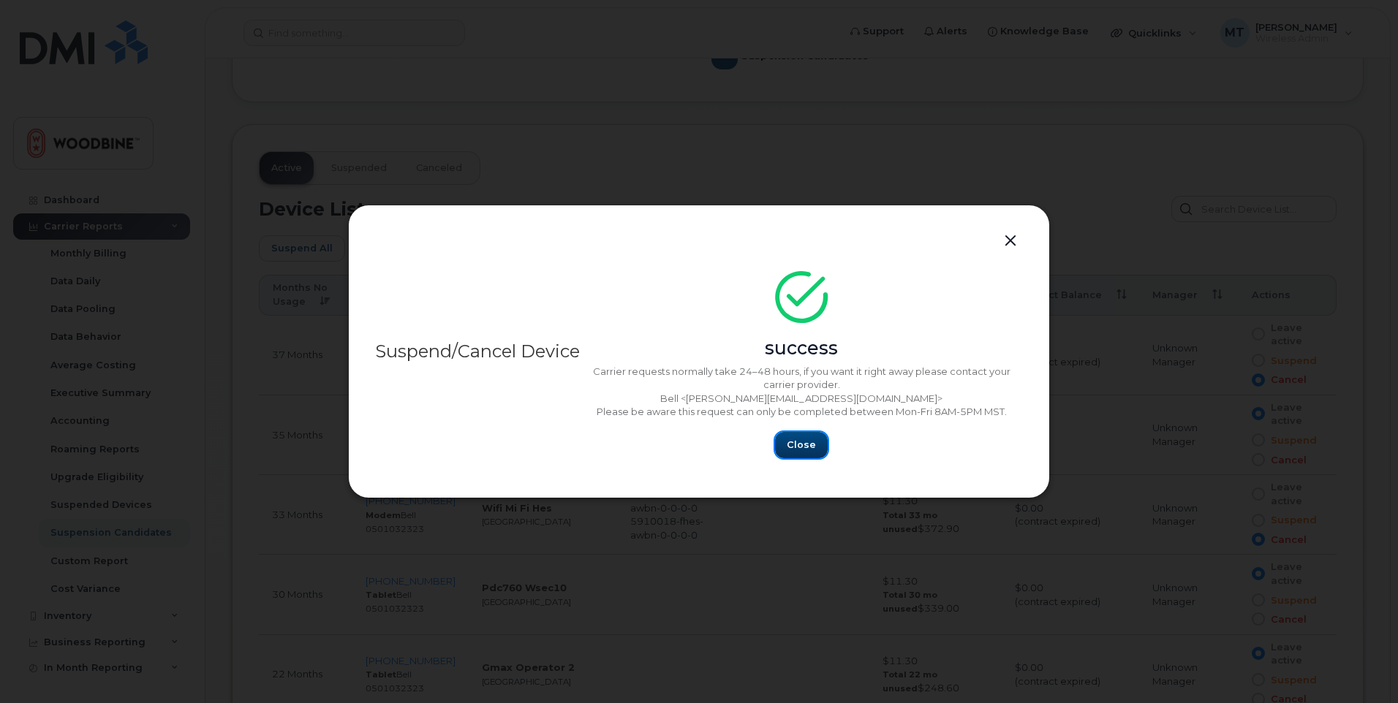
click at [793, 442] on span "Close" at bounding box center [801, 445] width 29 height 14
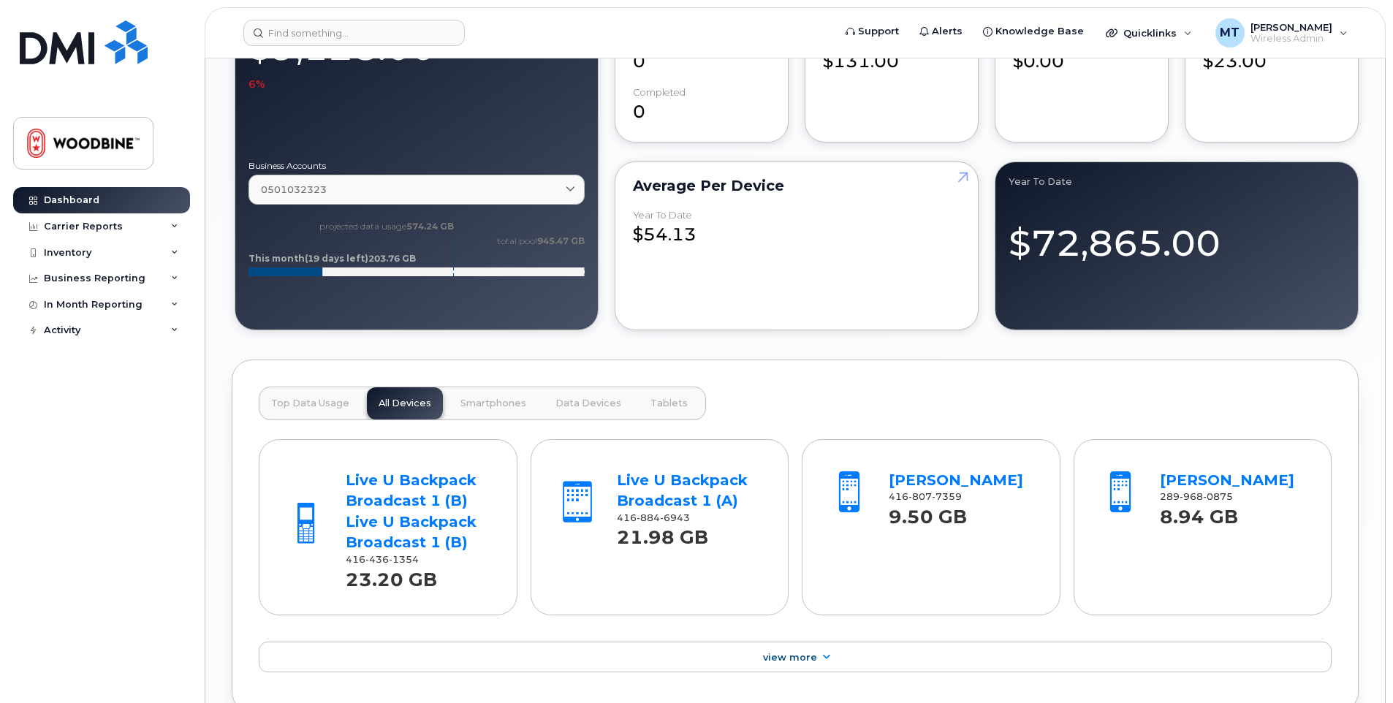
scroll to position [1217, 0]
